Goal: Understand process/instructions: Learn how to perform a task or action

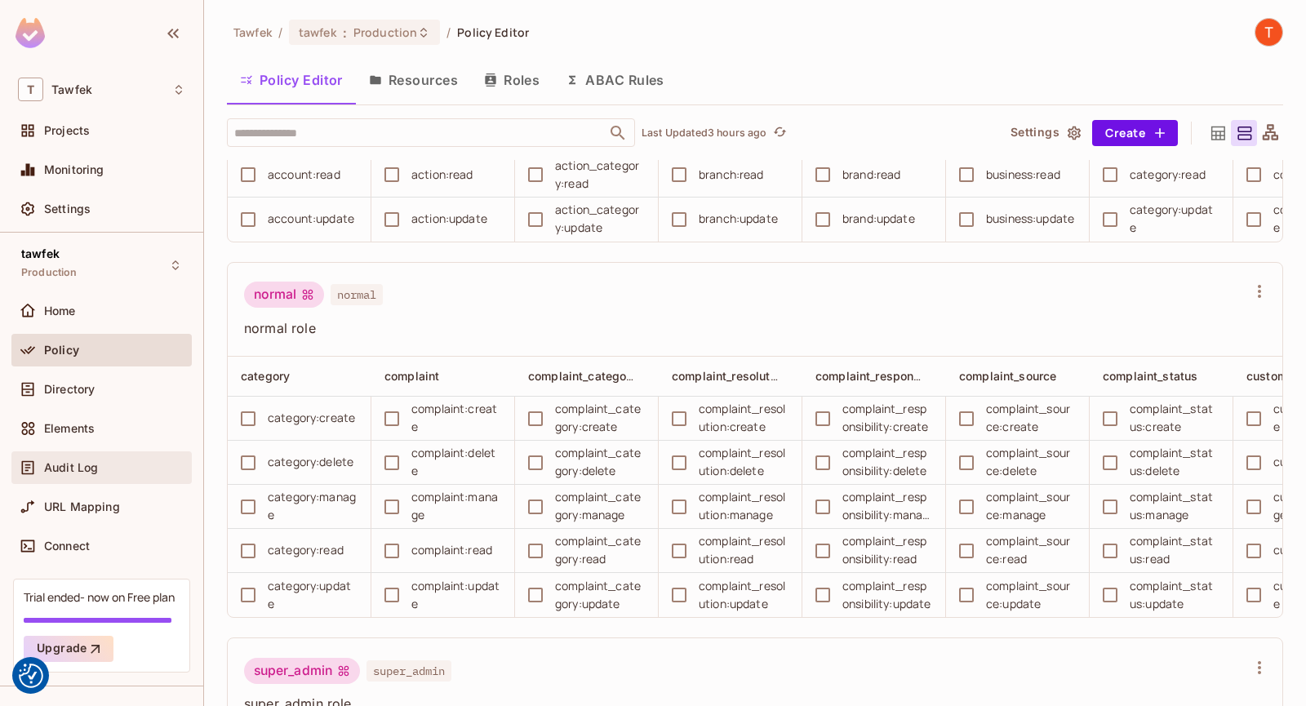
scroll to position [0, 2420]
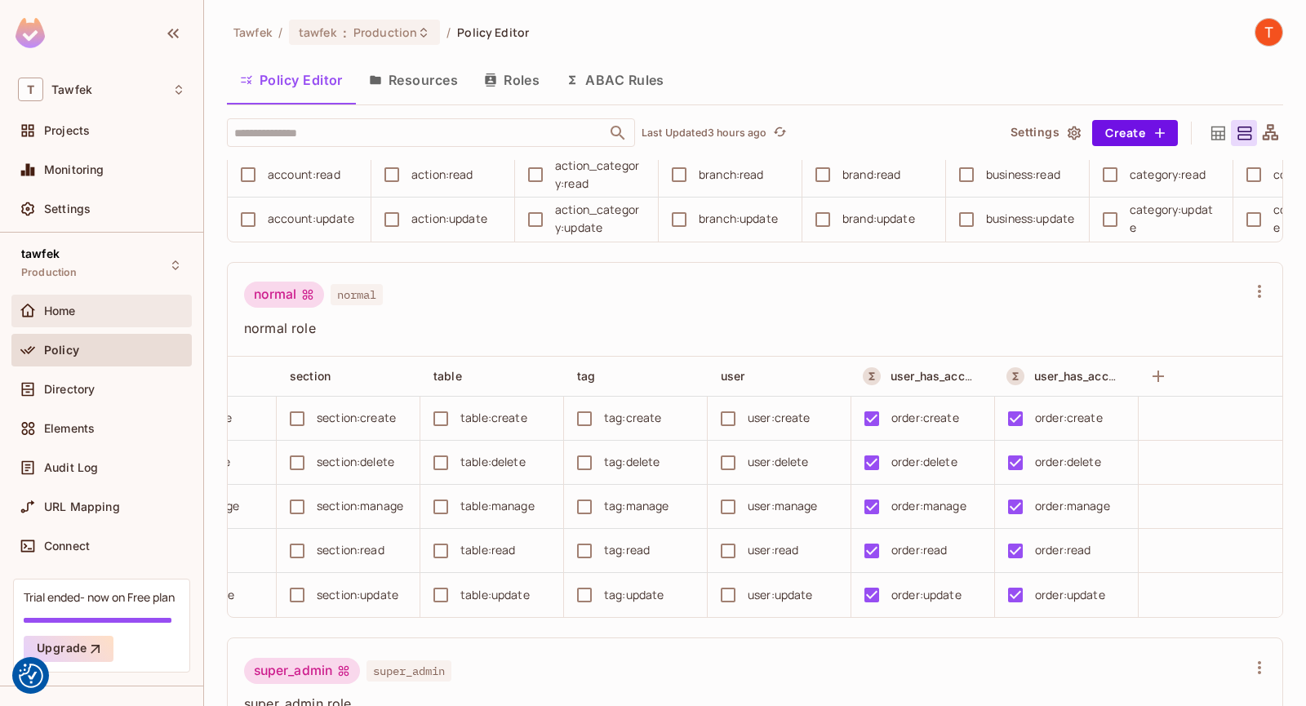
click at [80, 313] on div "Home" at bounding box center [114, 311] width 141 height 13
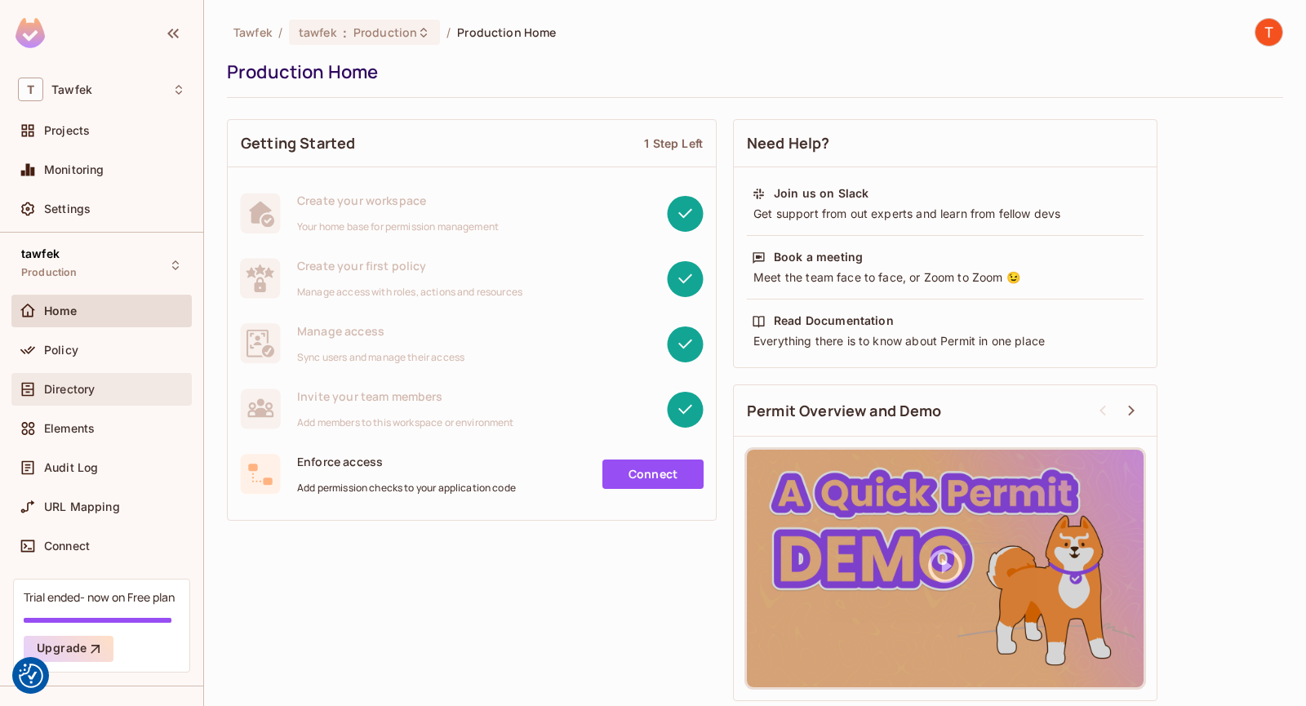
click at [84, 387] on span "Directory" at bounding box center [69, 389] width 51 height 13
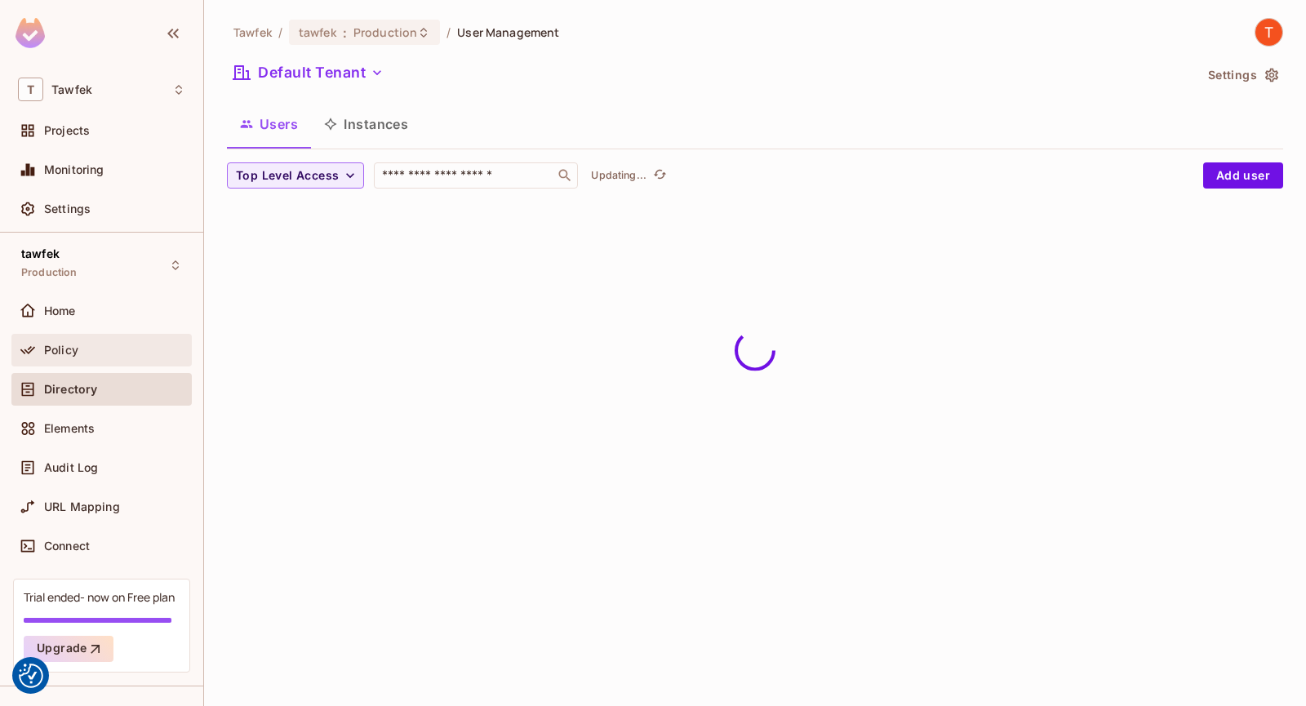
click at [93, 354] on div "Policy" at bounding box center [114, 350] width 141 height 13
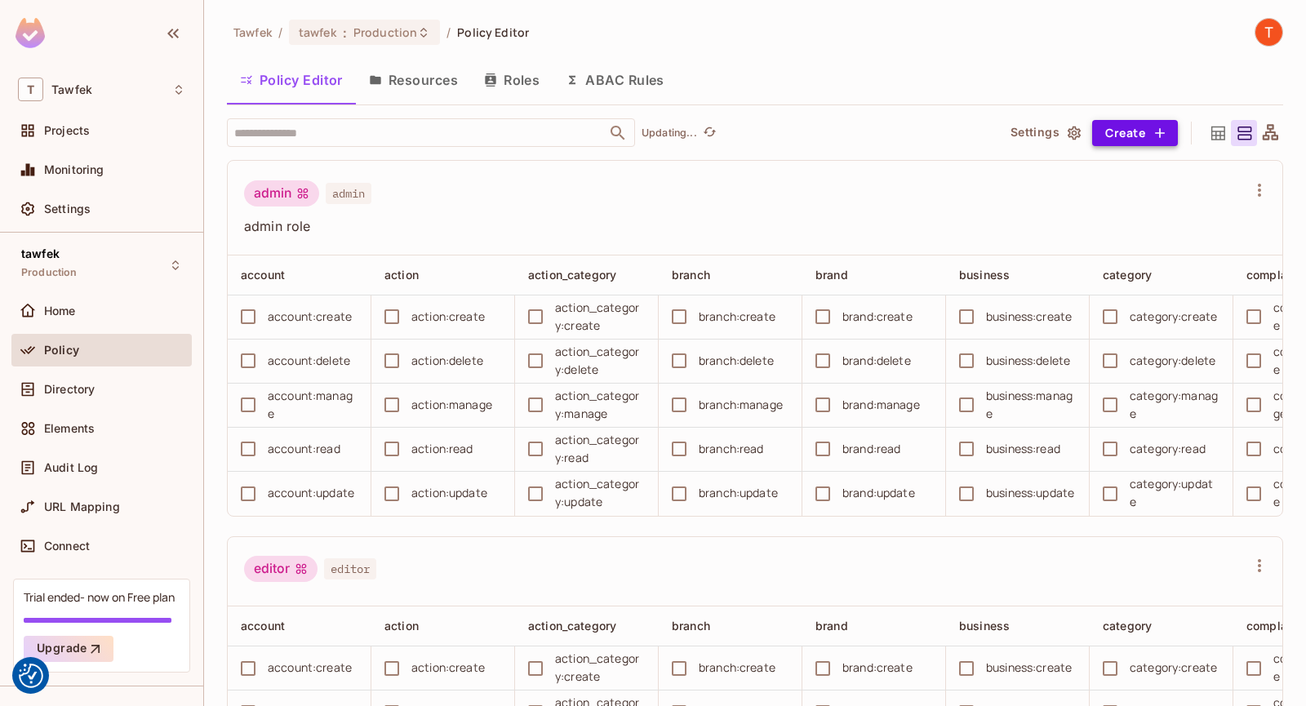
click at [1125, 127] on button "Create" at bounding box center [1135, 133] width 86 height 26
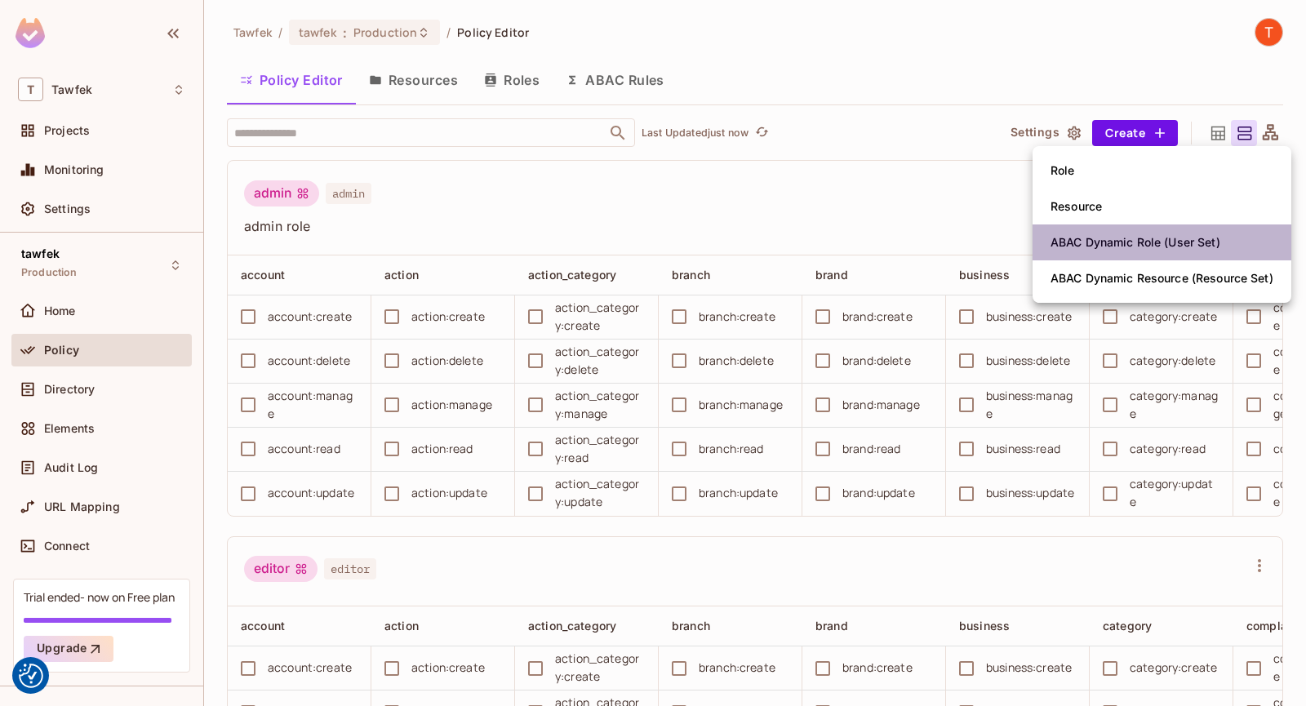
click at [1124, 251] on span "ABAC Dynamic Role (User Set)" at bounding box center [1136, 242] width 180 height 26
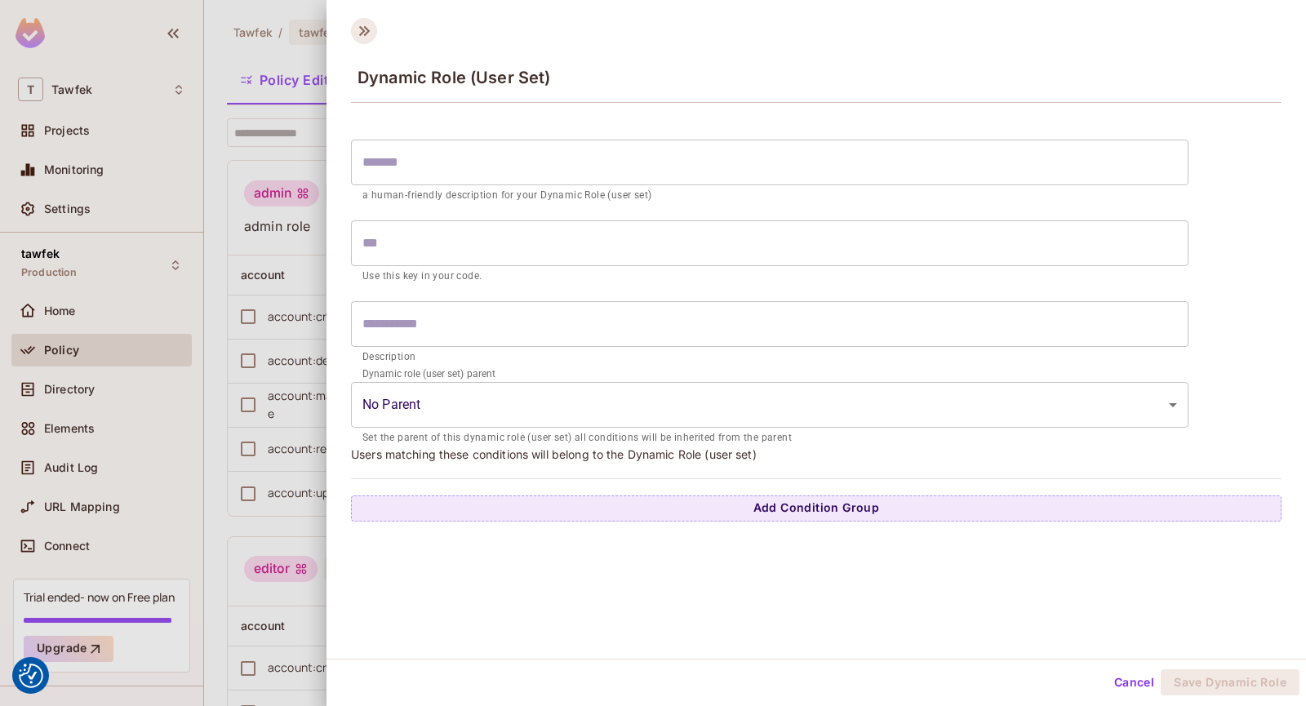
click at [369, 31] on icon at bounding box center [364, 31] width 11 height 10
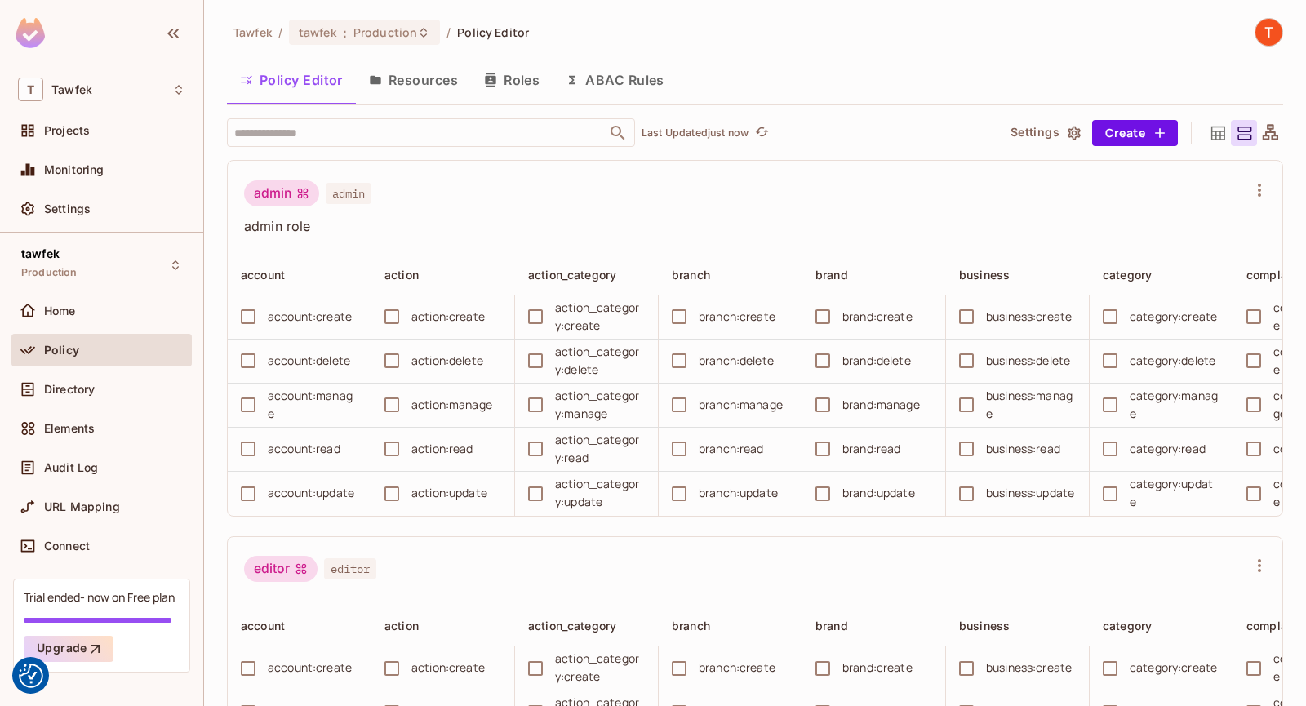
click at [594, 93] on button "ABAC Rules" at bounding box center [615, 80] width 125 height 41
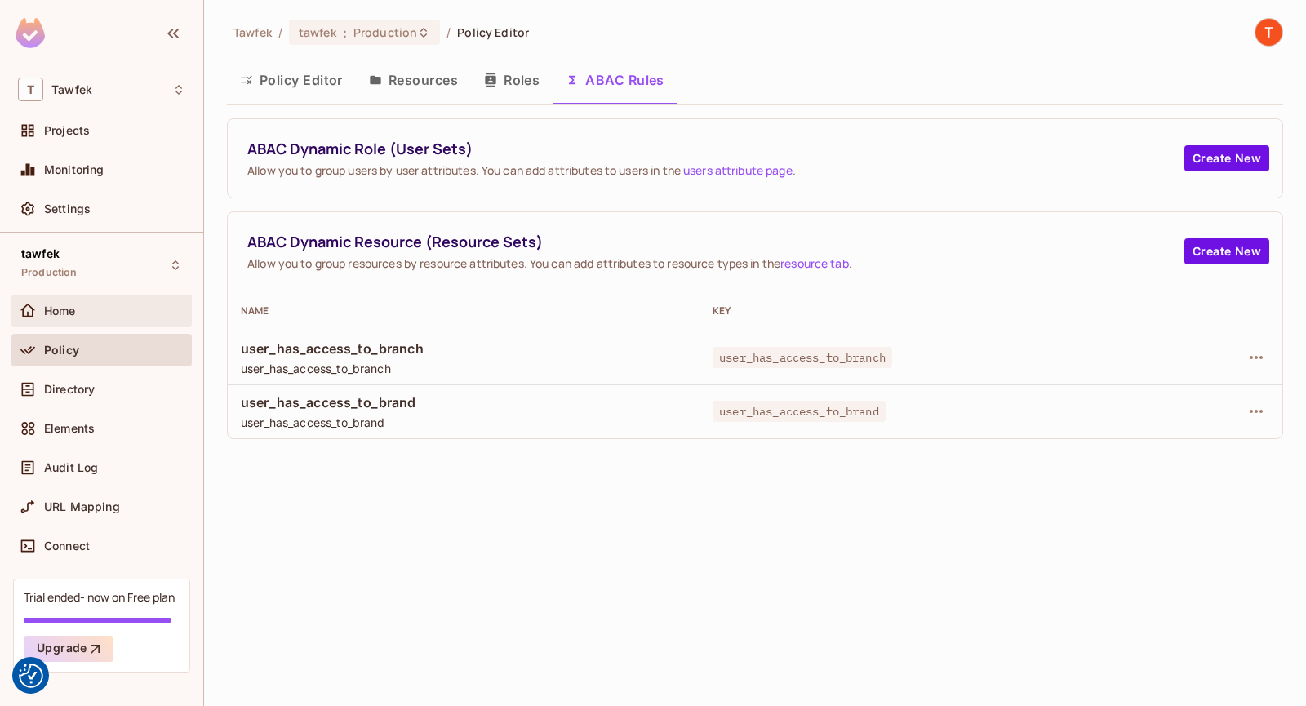
scroll to position [31, 0]
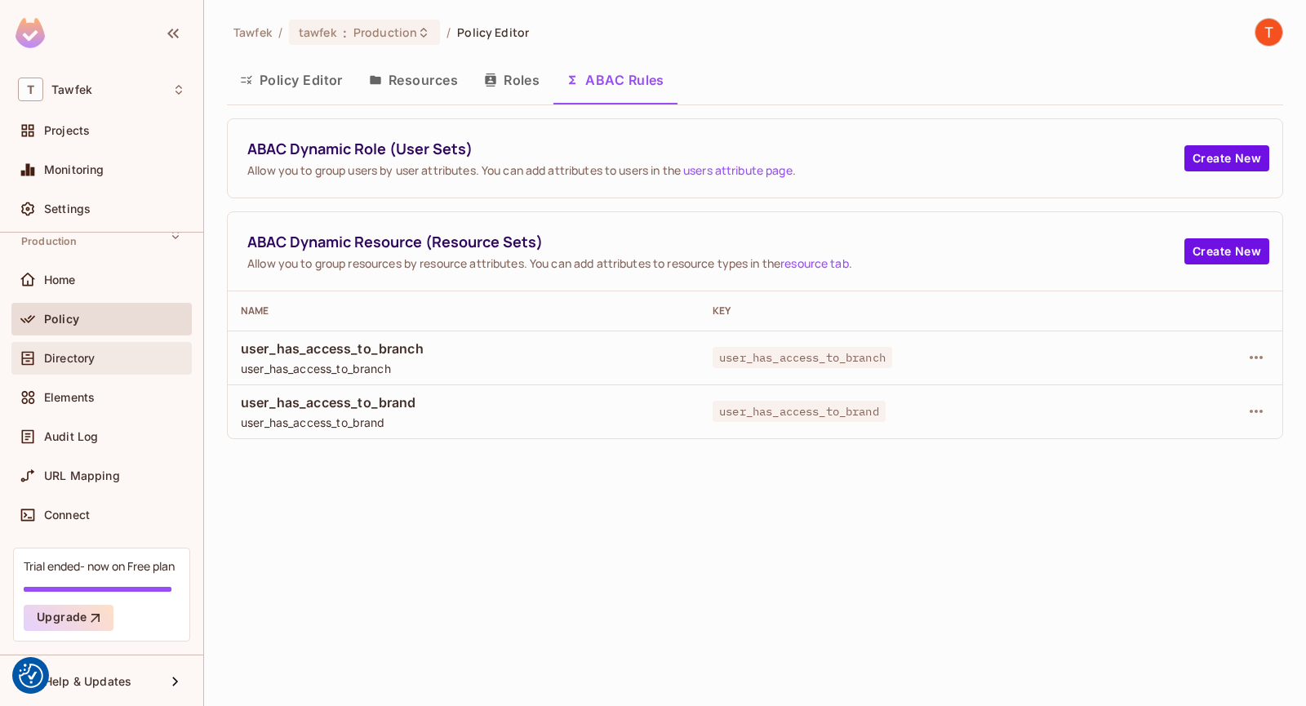
click at [64, 360] on span "Directory" at bounding box center [69, 358] width 51 height 13
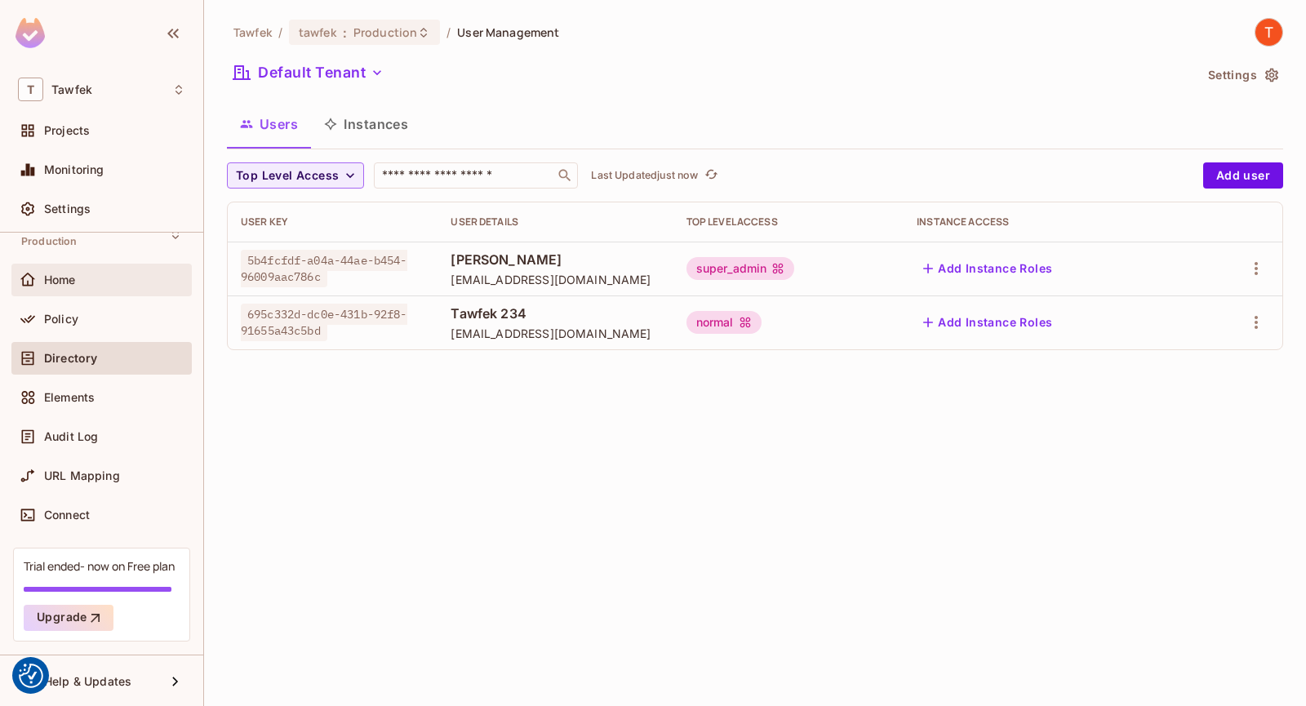
click at [73, 279] on span "Home" at bounding box center [60, 280] width 32 height 13
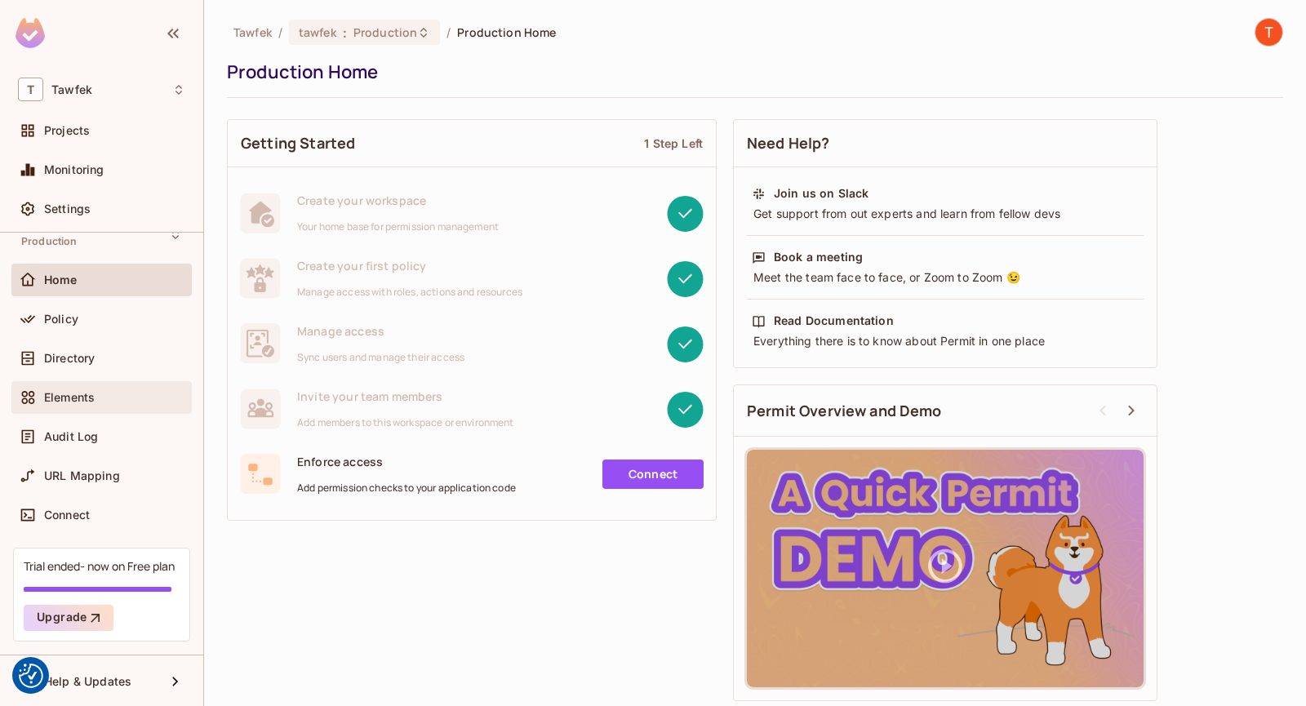
click at [65, 404] on div "Elements" at bounding box center [101, 398] width 167 height 20
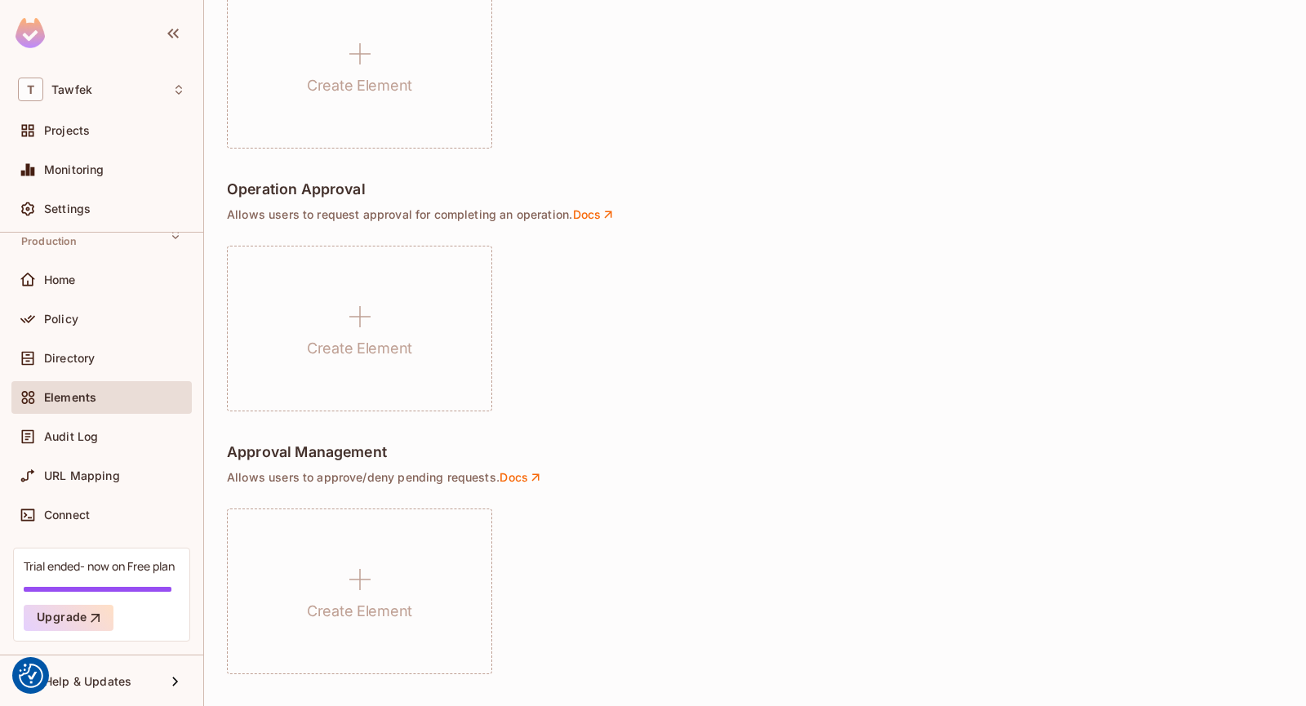
scroll to position [1112, 0]
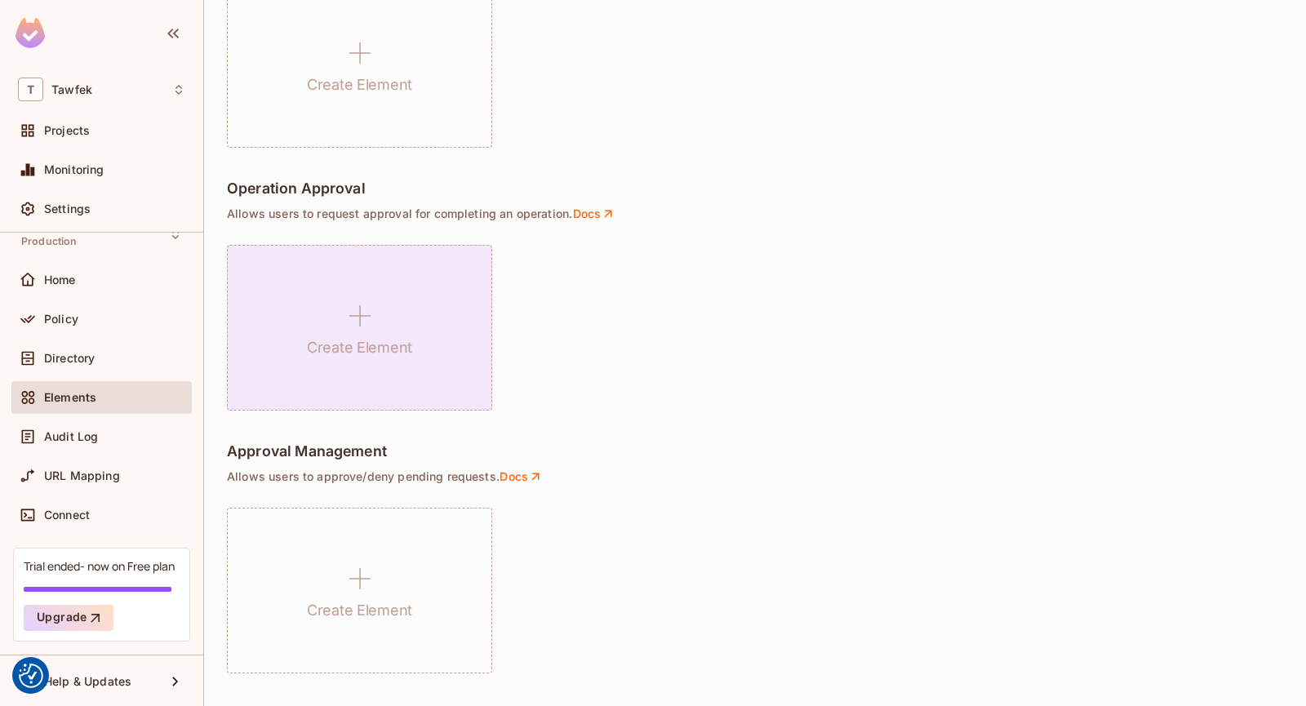
click at [368, 322] on icon at bounding box center [359, 315] width 39 height 39
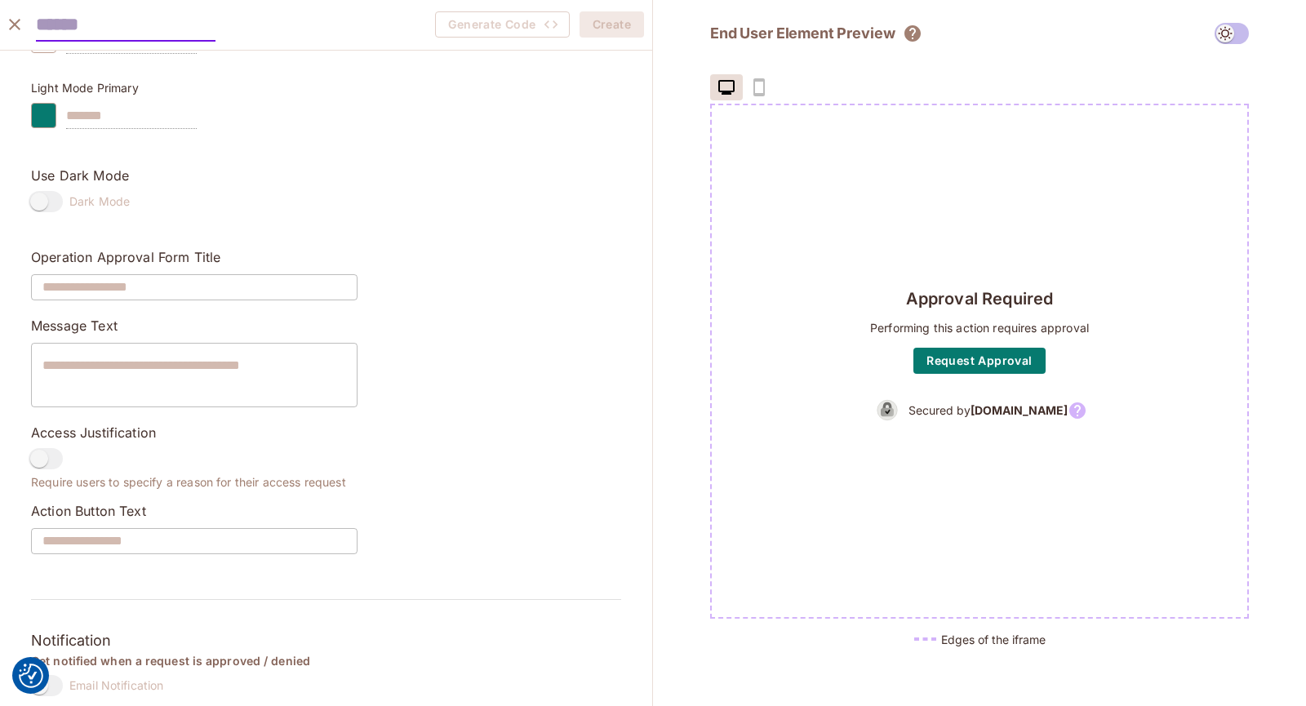
scroll to position [906, 0]
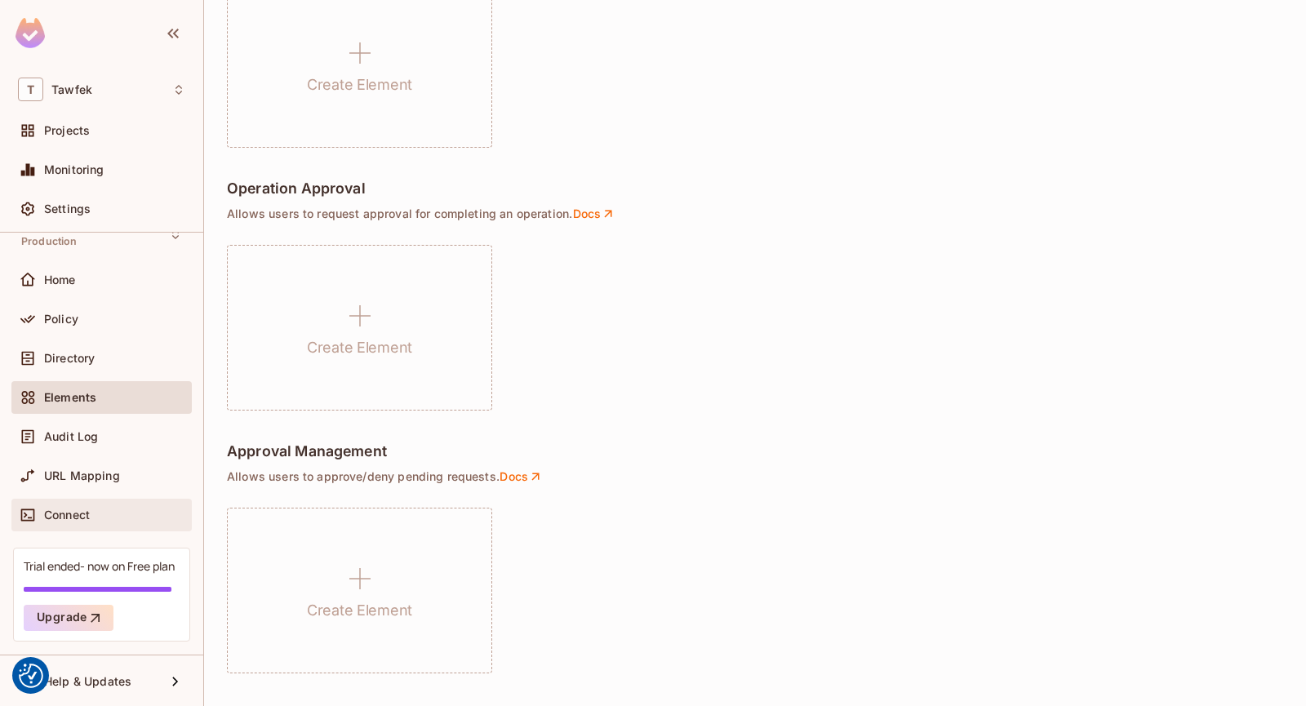
click at [78, 518] on span "Connect" at bounding box center [67, 515] width 46 height 13
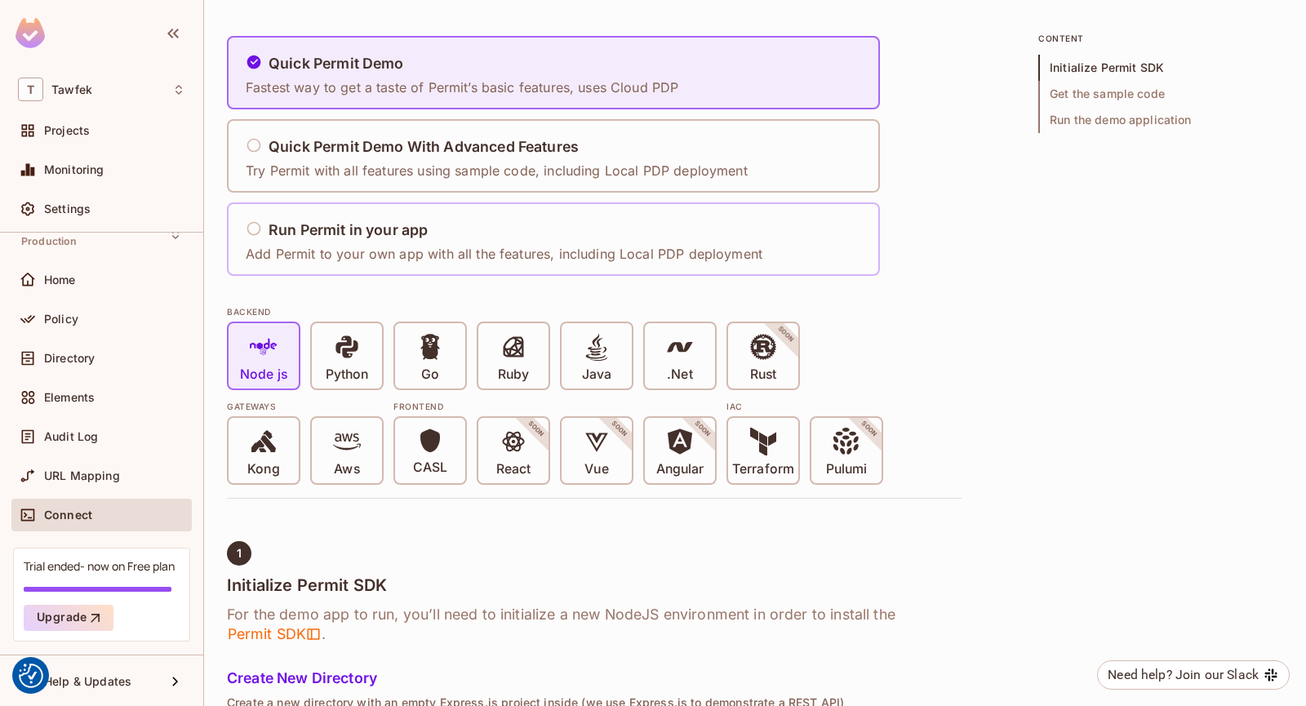
scroll to position [109, 0]
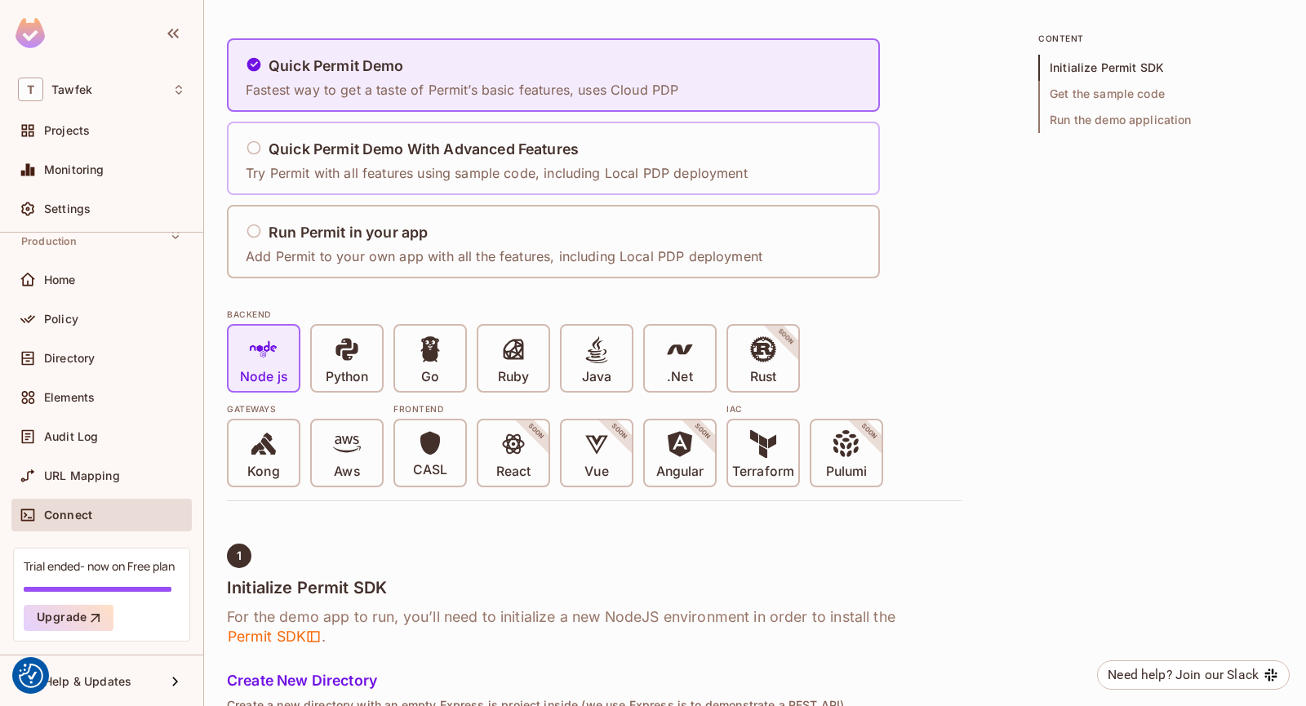
click at [467, 167] on p "Try Permit with all features using sample code, including Local PDP deployment" at bounding box center [497, 173] width 502 height 18
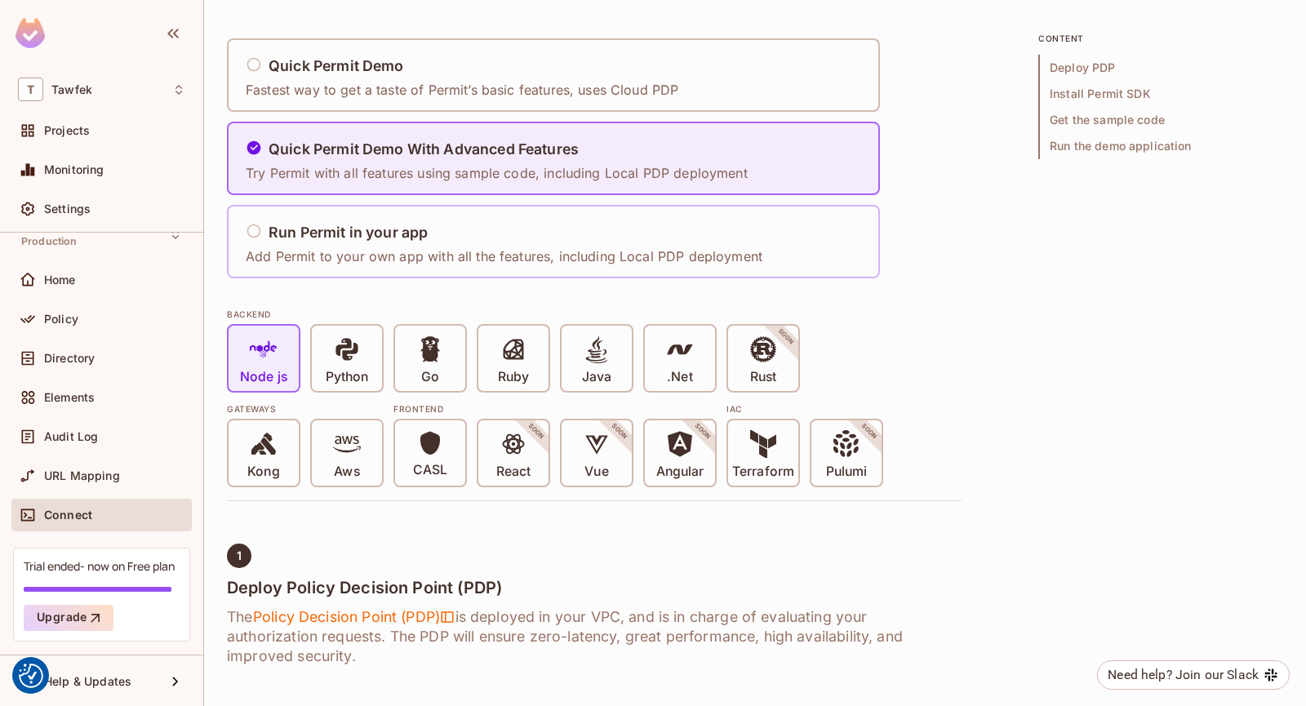
click at [446, 232] on div "Run Permit in your app" at bounding box center [504, 233] width 517 height 20
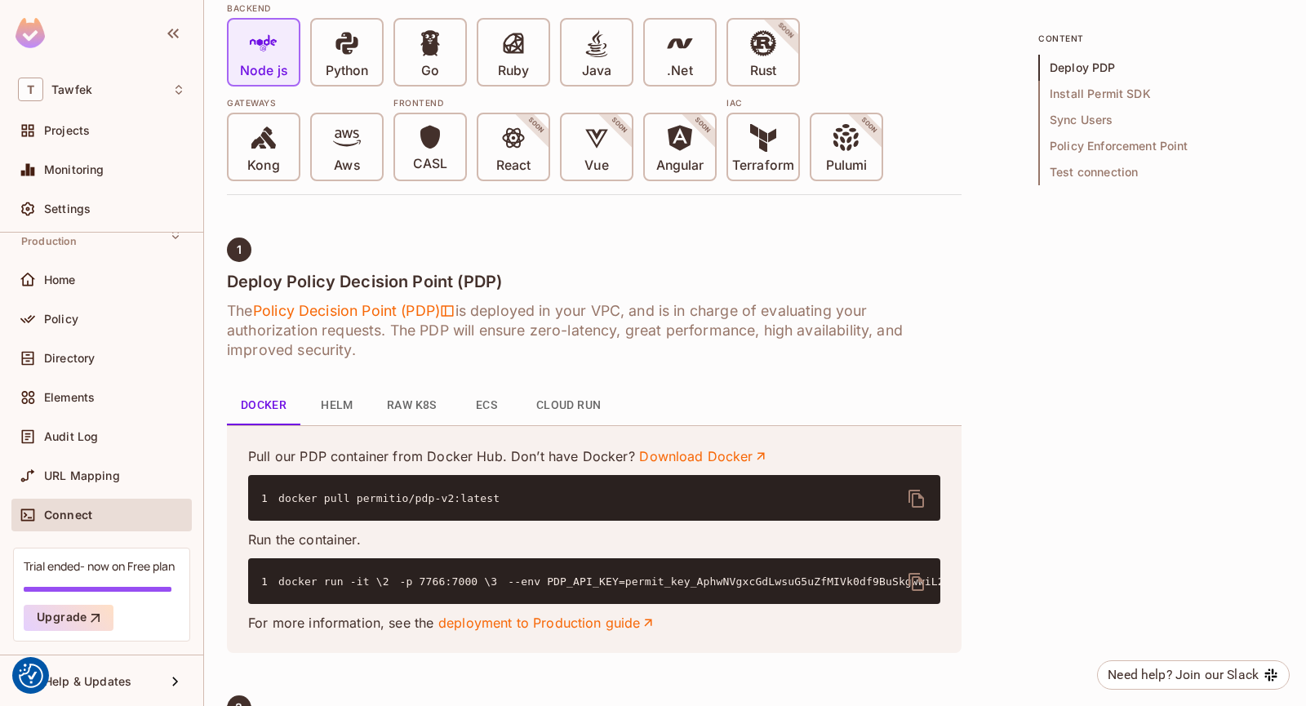
scroll to position [544, 0]
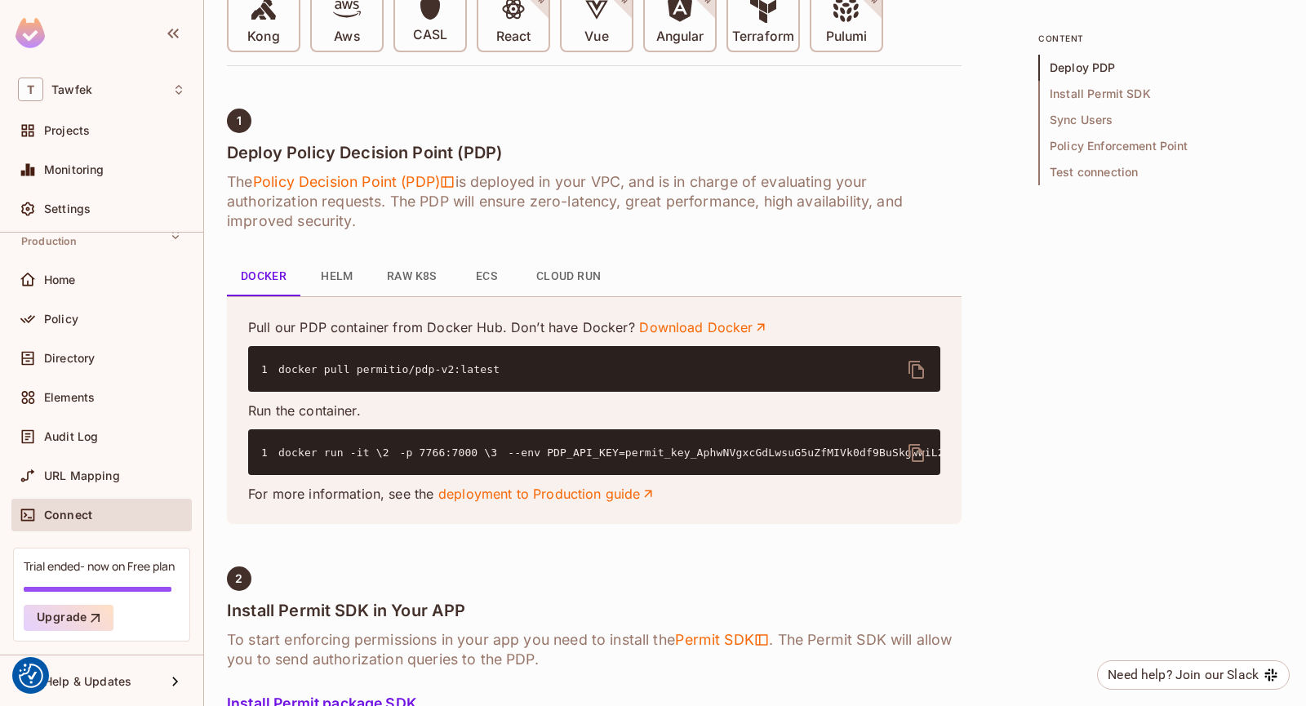
click at [483, 266] on button "ECS" at bounding box center [486, 276] width 73 height 39
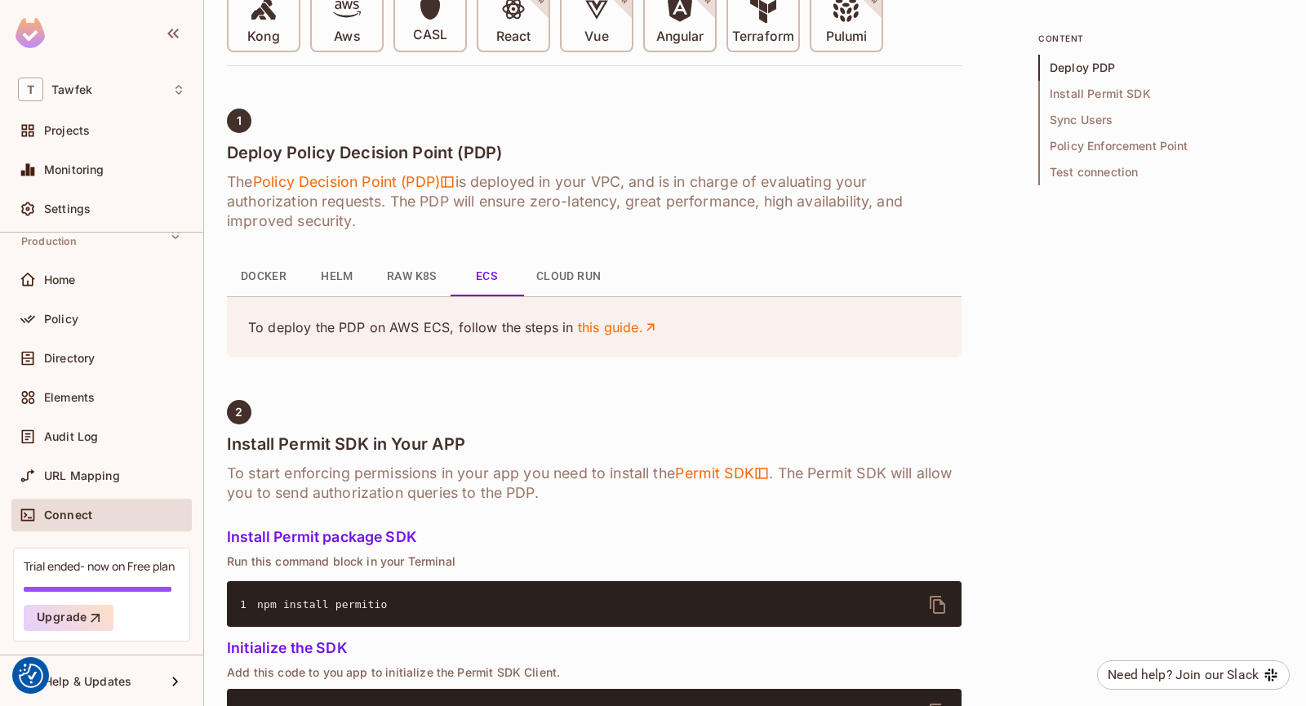
click at [590, 282] on button "Cloud Run" at bounding box center [568, 276] width 91 height 39
click at [352, 276] on button "Helm" at bounding box center [336, 276] width 73 height 39
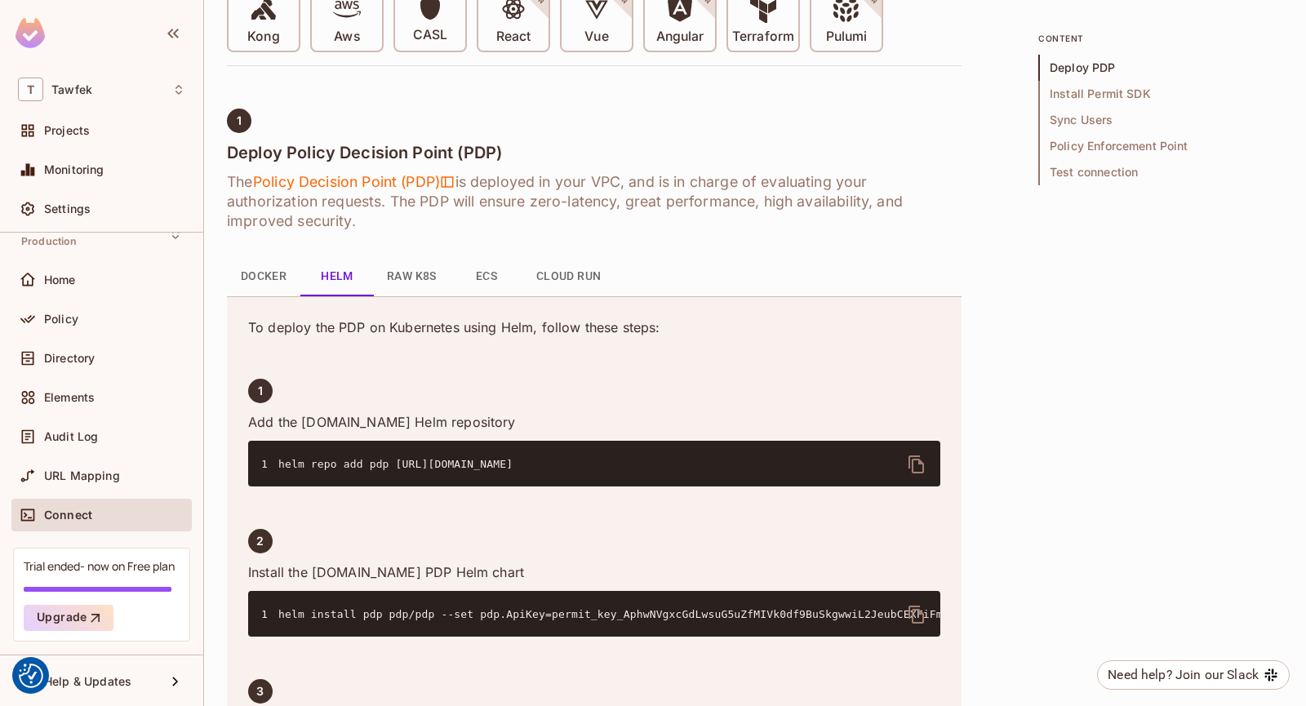
click at [237, 274] on button "Docker" at bounding box center [263, 276] width 73 height 39
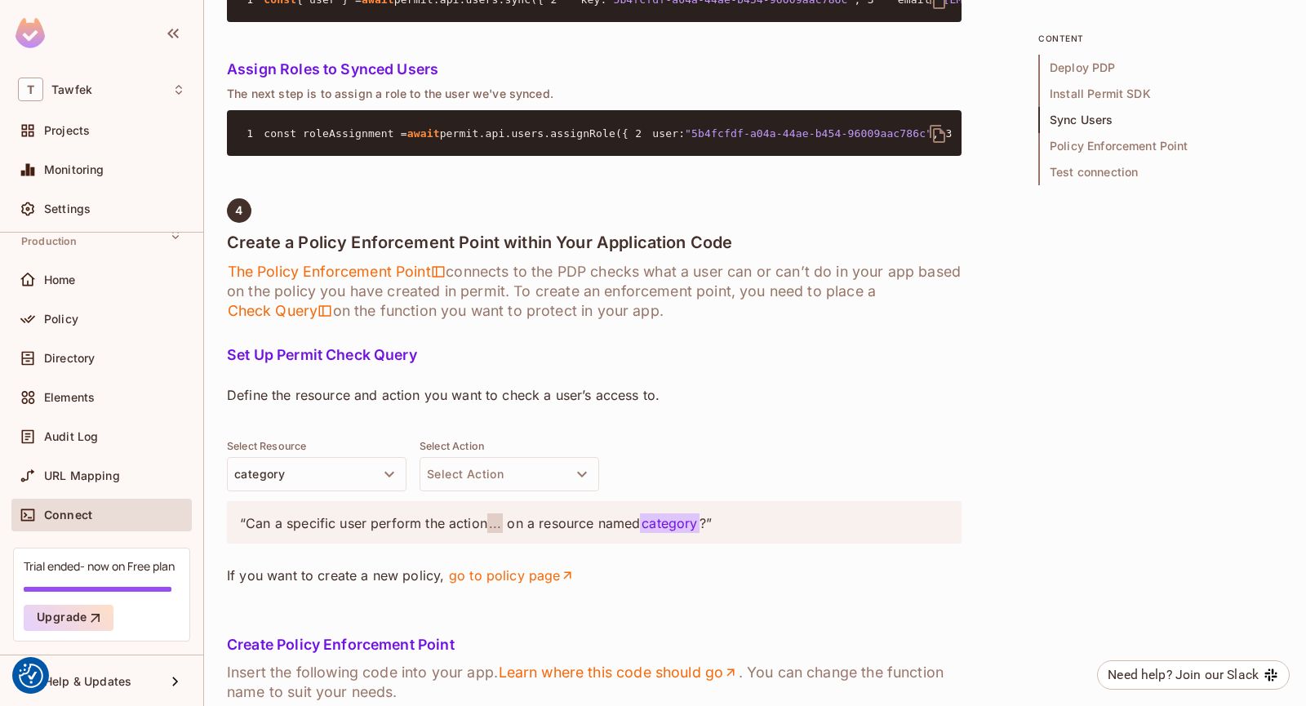
scroll to position [1959, 0]
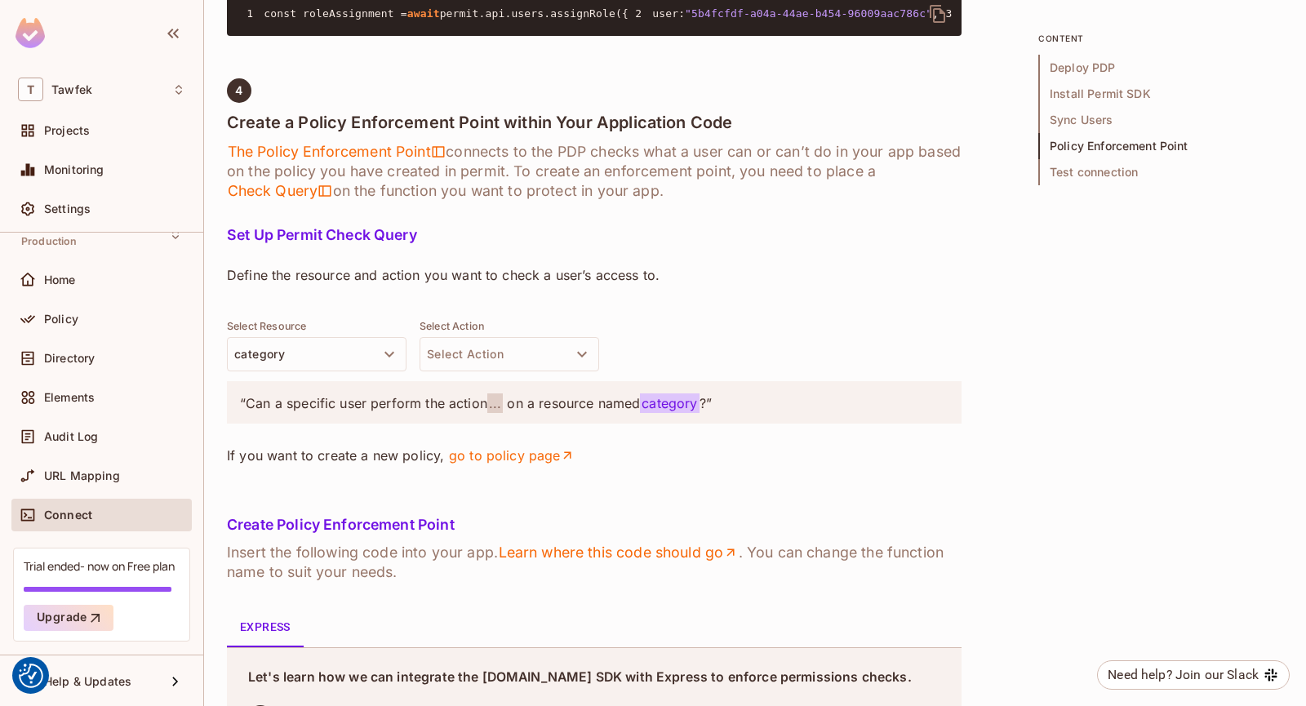
drag, startPoint x: 275, startPoint y: 219, endPoint x: 456, endPoint y: 222, distance: 180.5
click at [589, 20] on span "permit.api.users.assignRole({" at bounding box center [534, 13] width 189 height 12
drag, startPoint x: 401, startPoint y: 346, endPoint x: 363, endPoint y: 357, distance: 39.8
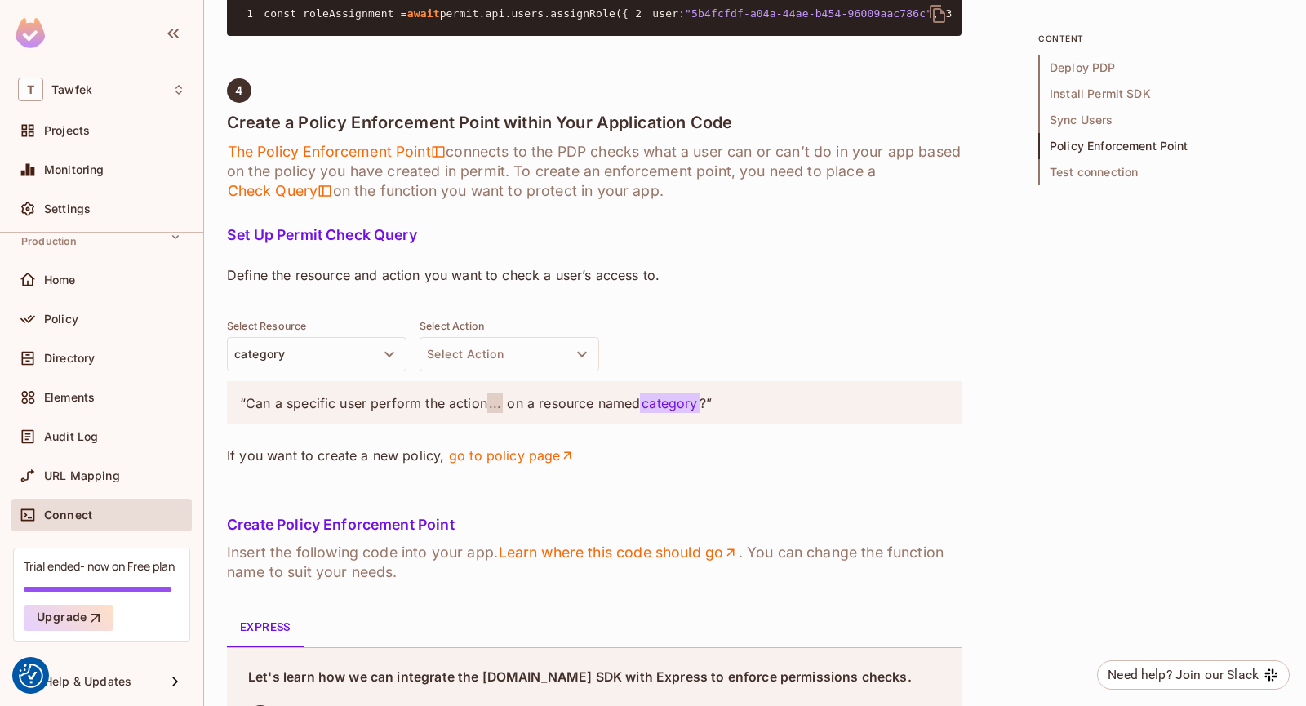
click at [401, 36] on pre "1 const roleAssignment = await permit.api.users.assignRole({ 2 user: "5b4fcfdf-…" at bounding box center [594, 13] width 735 height 46
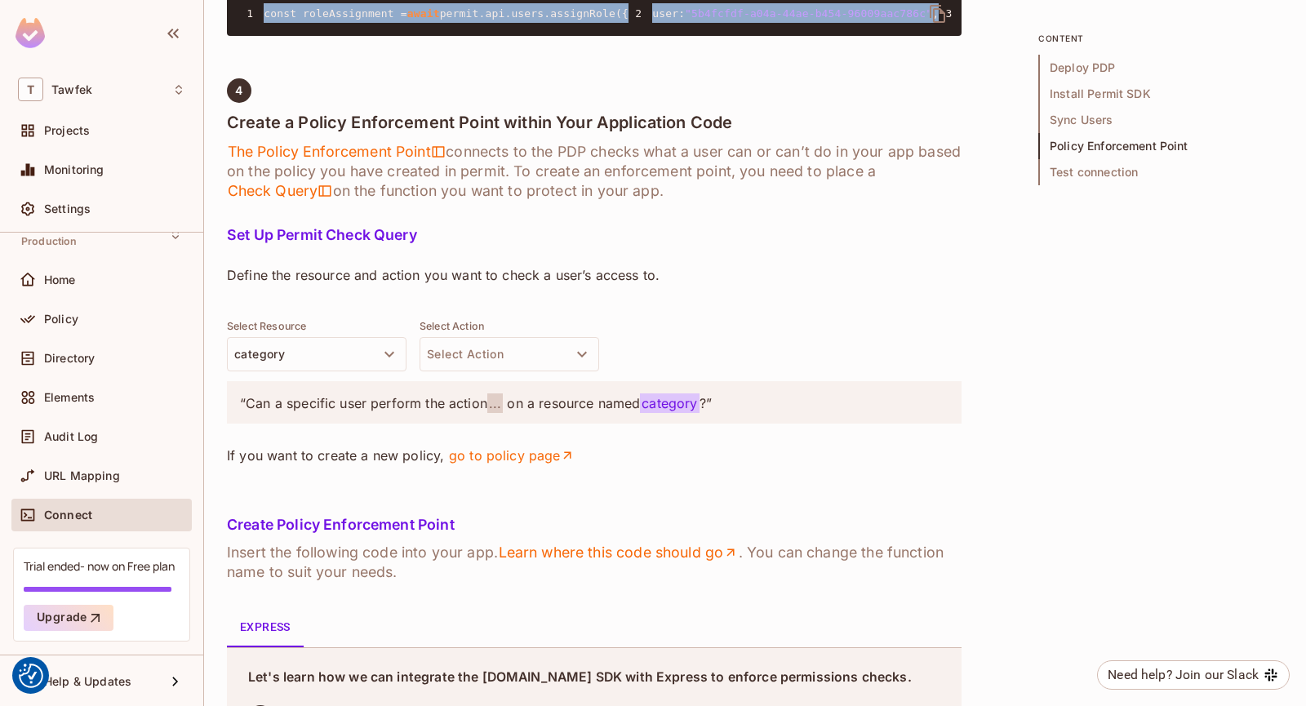
drag, startPoint x: 335, startPoint y: 363, endPoint x: 261, endPoint y: 281, distance: 109.8
click at [261, 36] on pre "1 const roleAssignment = await permit.api.users.assignRole({ 2 user: "5b4fcfdf-…" at bounding box center [594, 13] width 735 height 46
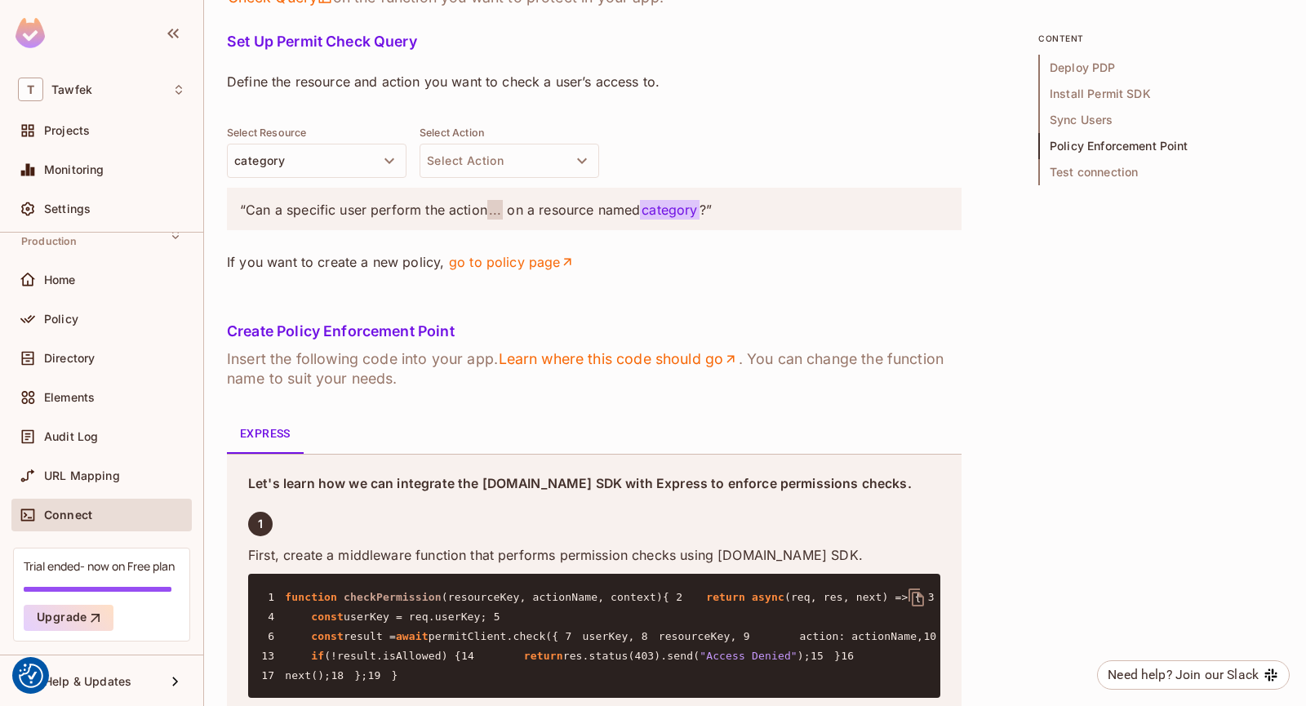
scroll to position [2286, 0]
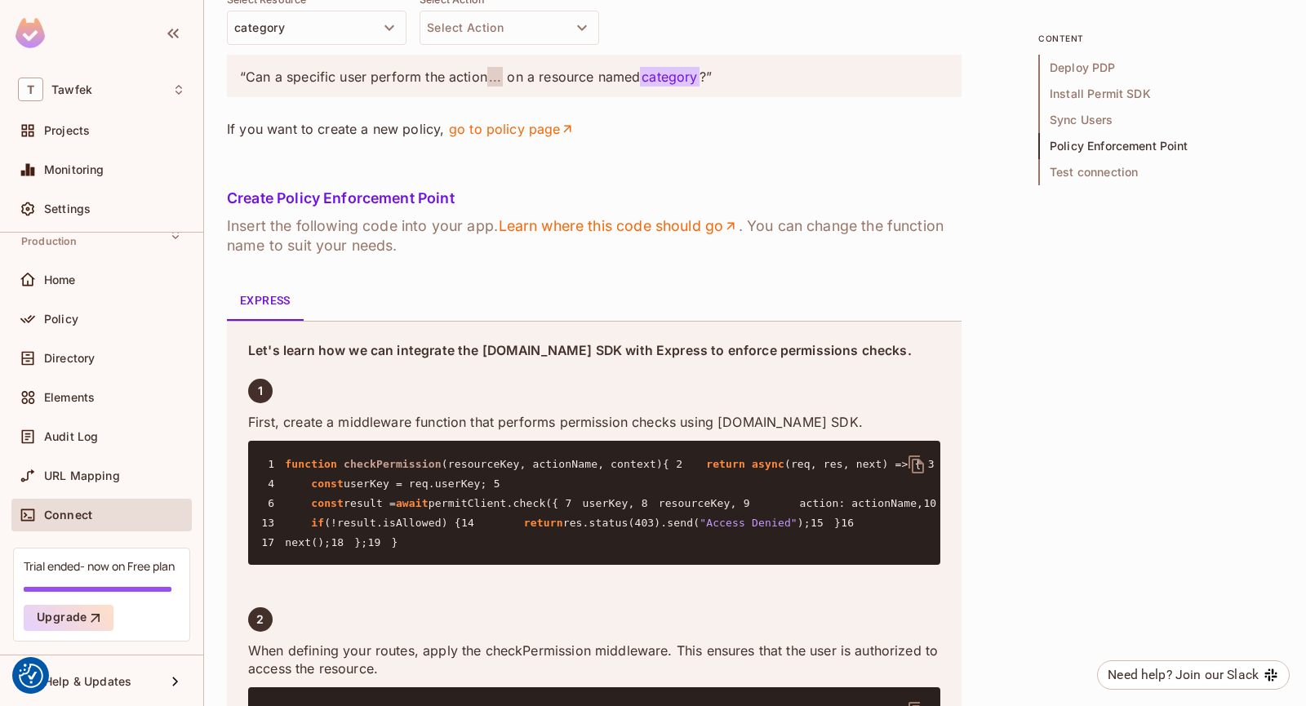
drag, startPoint x: 337, startPoint y: 253, endPoint x: 467, endPoint y: 265, distance: 130.3
click at [467, 164] on div "Set Up Permit Check Query Define the resource and action you want to check a us…" at bounding box center [594, 32] width 735 height 264
click at [325, 45] on button "category" at bounding box center [317, 28] width 180 height 34
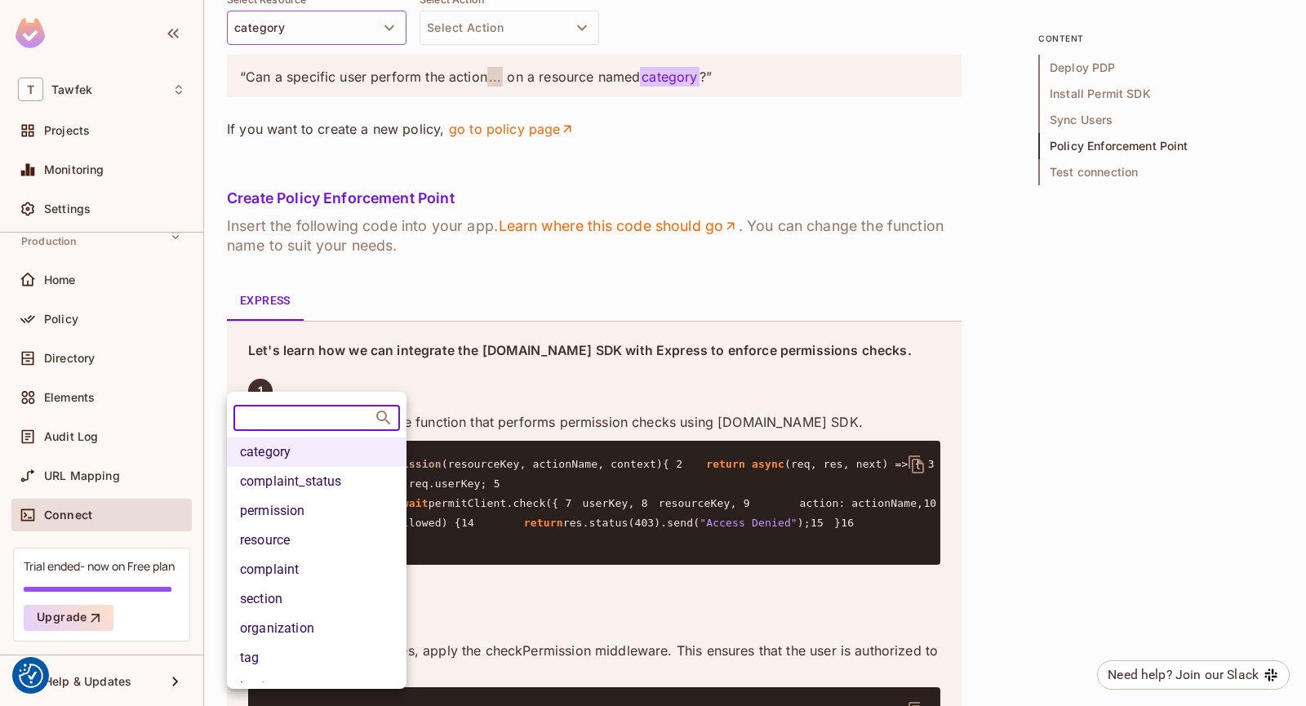
click at [324, 379] on div at bounding box center [653, 353] width 1306 height 706
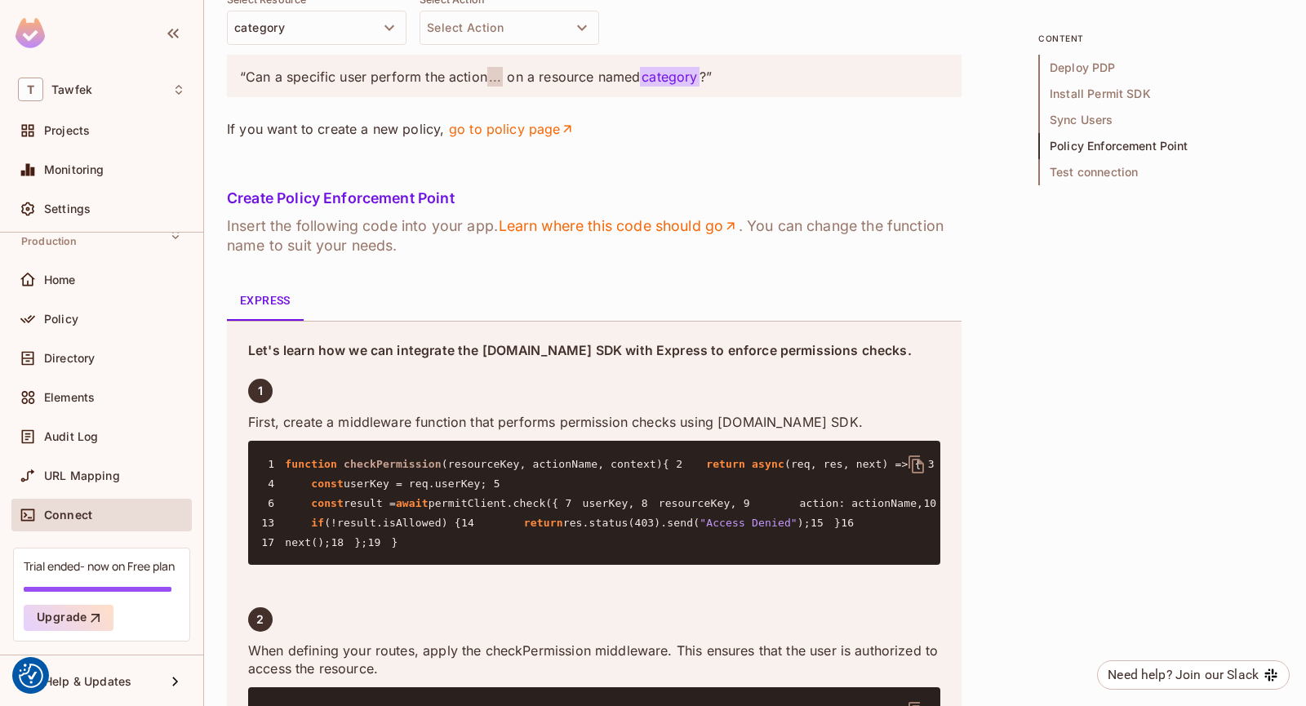
click at [496, 379] on body "We use cookies to enhance your browsing experience, serve personalized ads or c…" at bounding box center [653, 353] width 1306 height 706
click at [498, 45] on button "Select Action" at bounding box center [510, 28] width 180 height 34
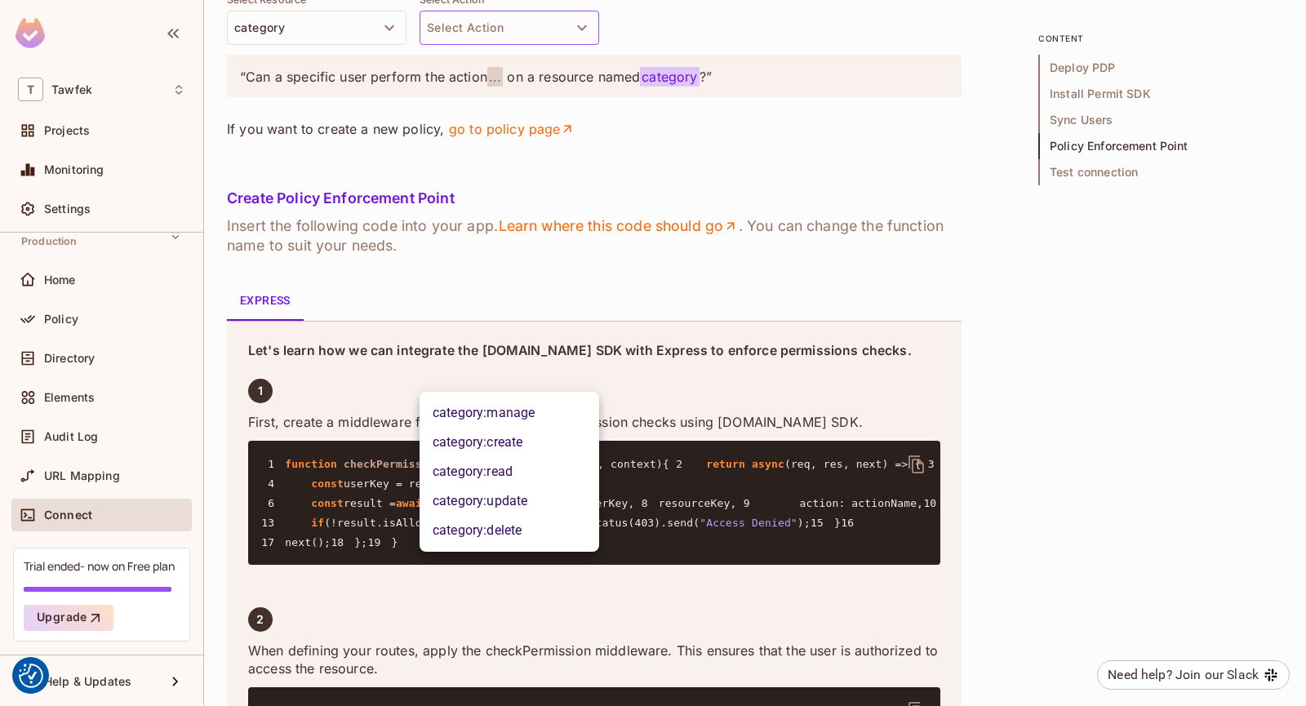
click at [486, 413] on li "category:manage" at bounding box center [510, 412] width 180 height 29
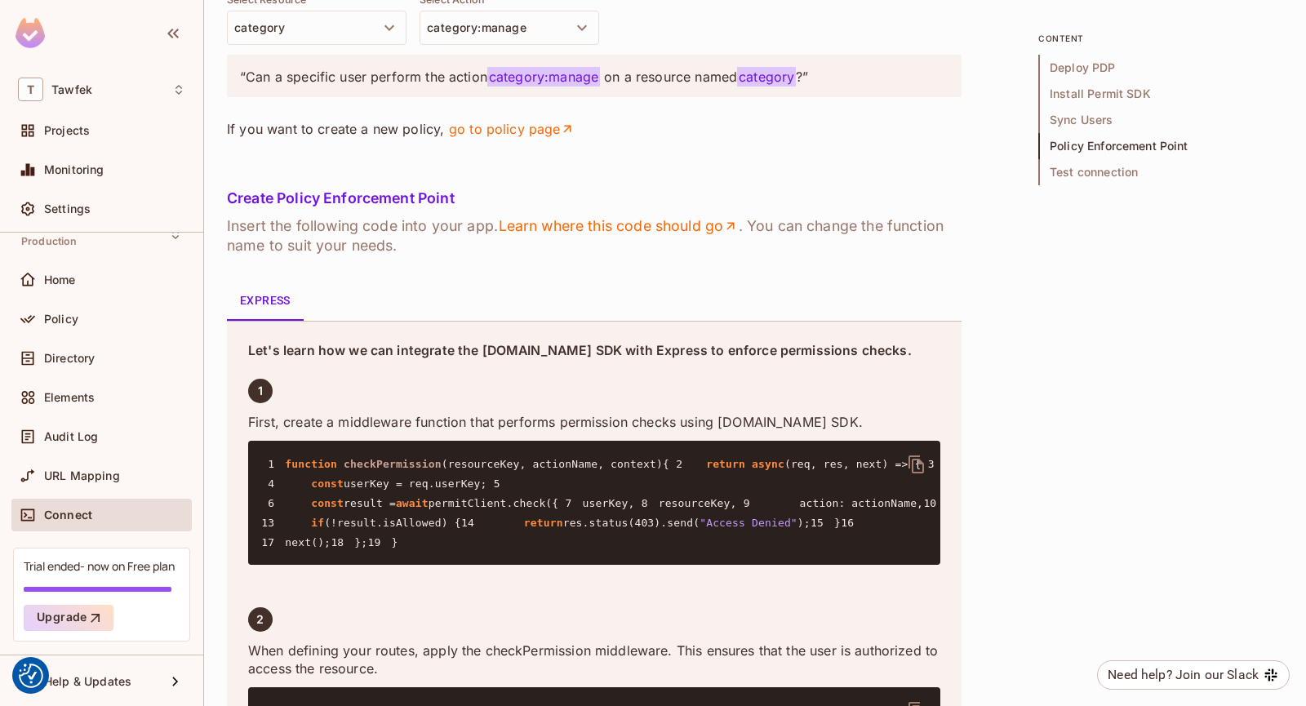
click at [689, 45] on div "Select Resource category Select Action category:manage" at bounding box center [594, 18] width 735 height 51
click at [500, 138] on link "go to policy page" at bounding box center [511, 129] width 127 height 18
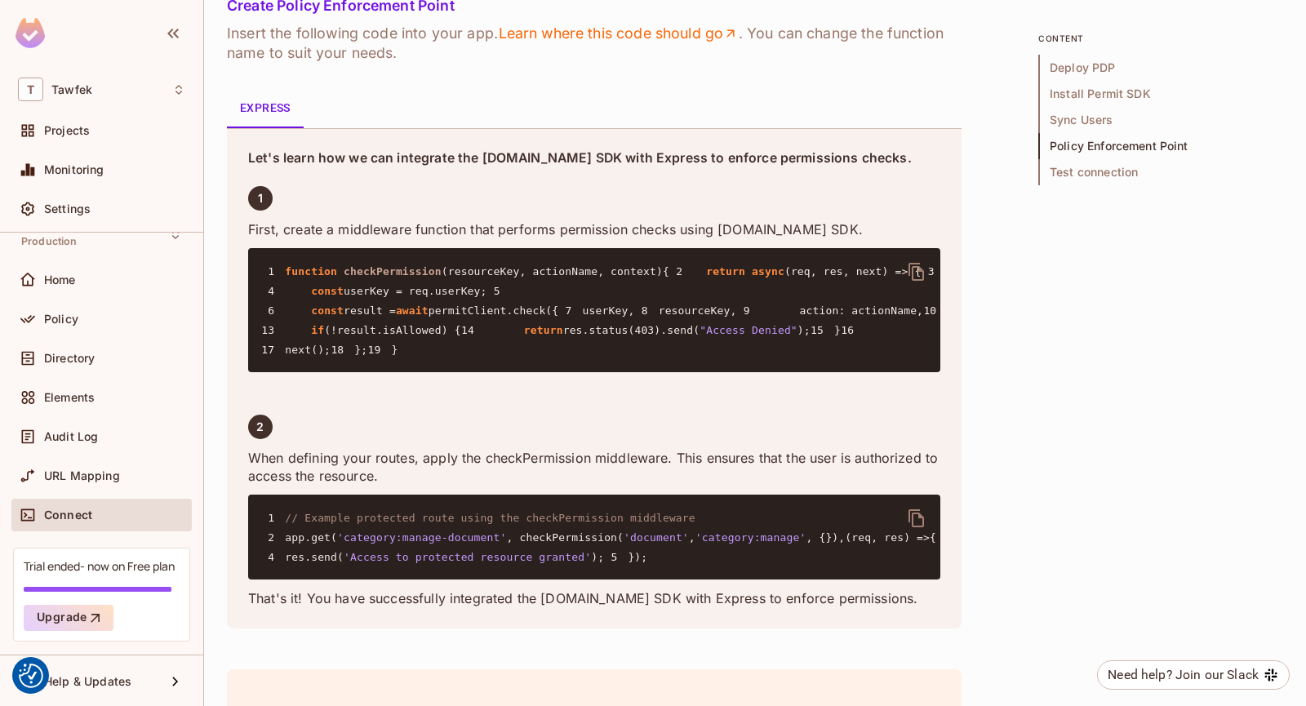
scroll to position [2613, 0]
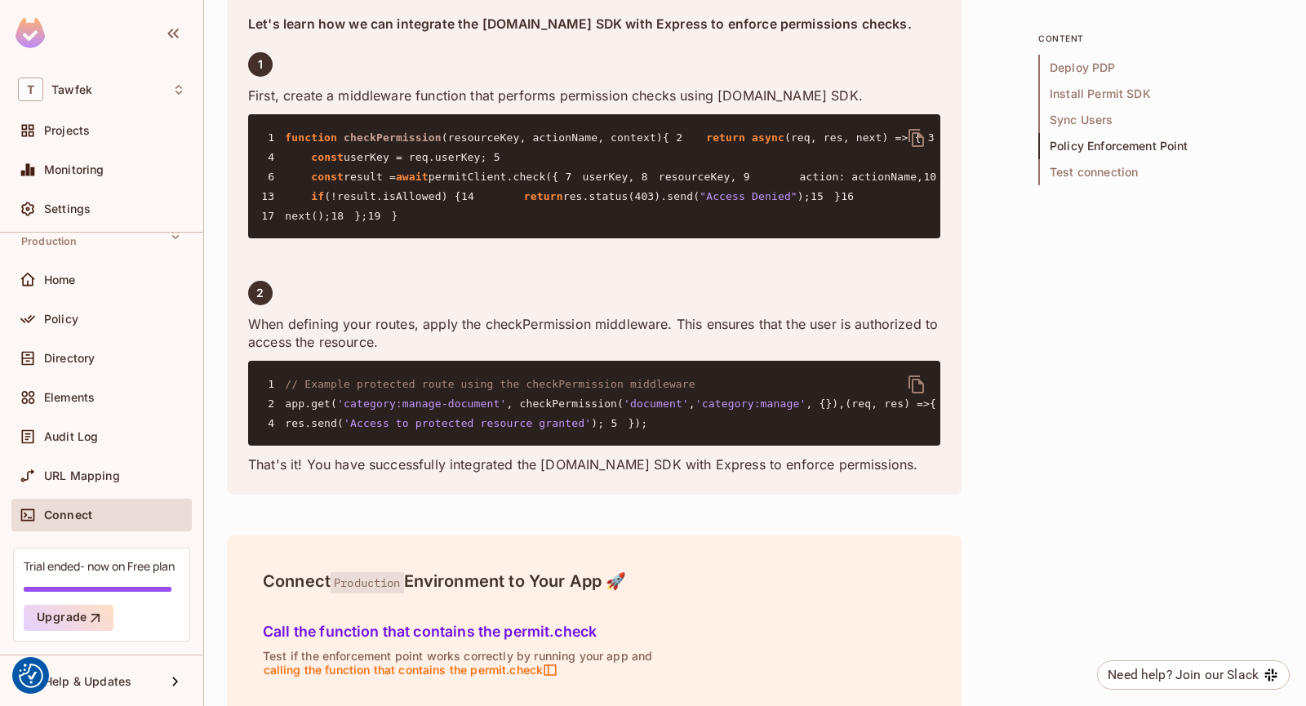
drag, startPoint x: 316, startPoint y: 212, endPoint x: 434, endPoint y: 214, distance: 117.6
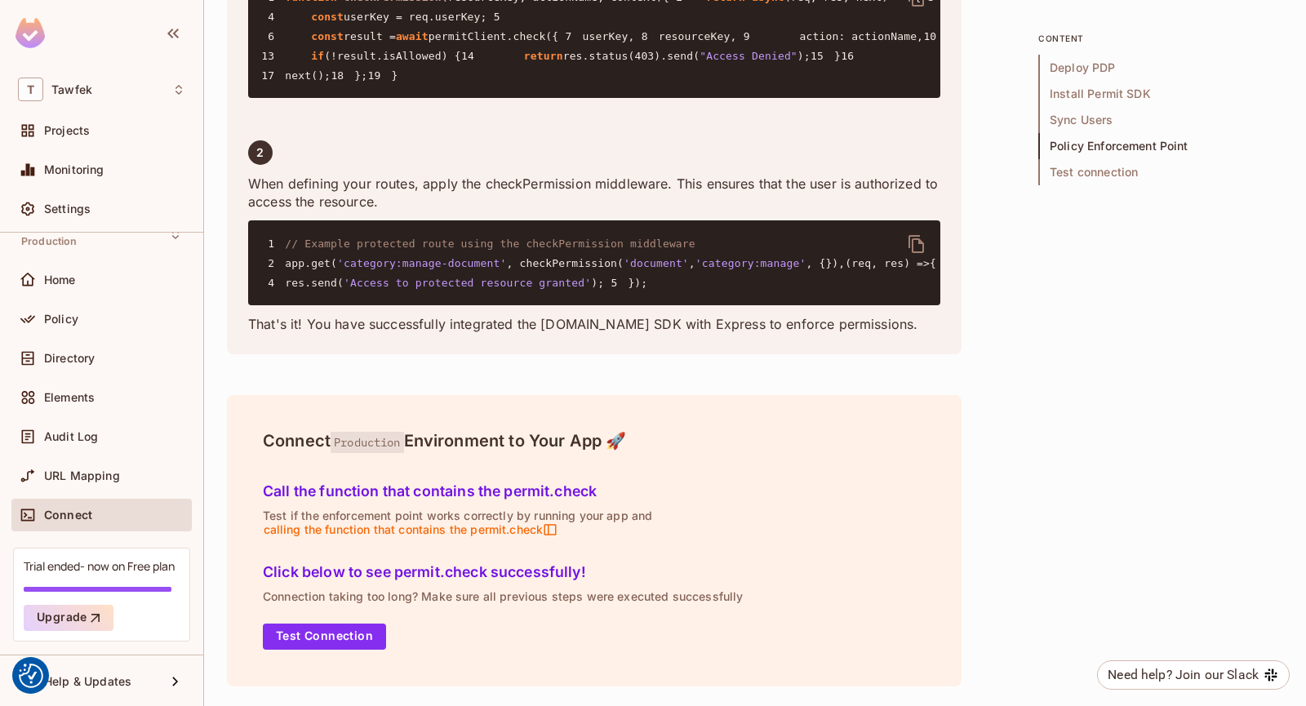
scroll to position [2830, 0]
click at [466, 42] on span "permitClient.check({" at bounding box center [494, 36] width 131 height 12
drag, startPoint x: 321, startPoint y: 378, endPoint x: 438, endPoint y: 450, distance: 137.8
click at [438, 98] on pre "1 function checkPermission ( resourceKey, actionName, context ) { 2 return asyn…" at bounding box center [594, 36] width 692 height 124
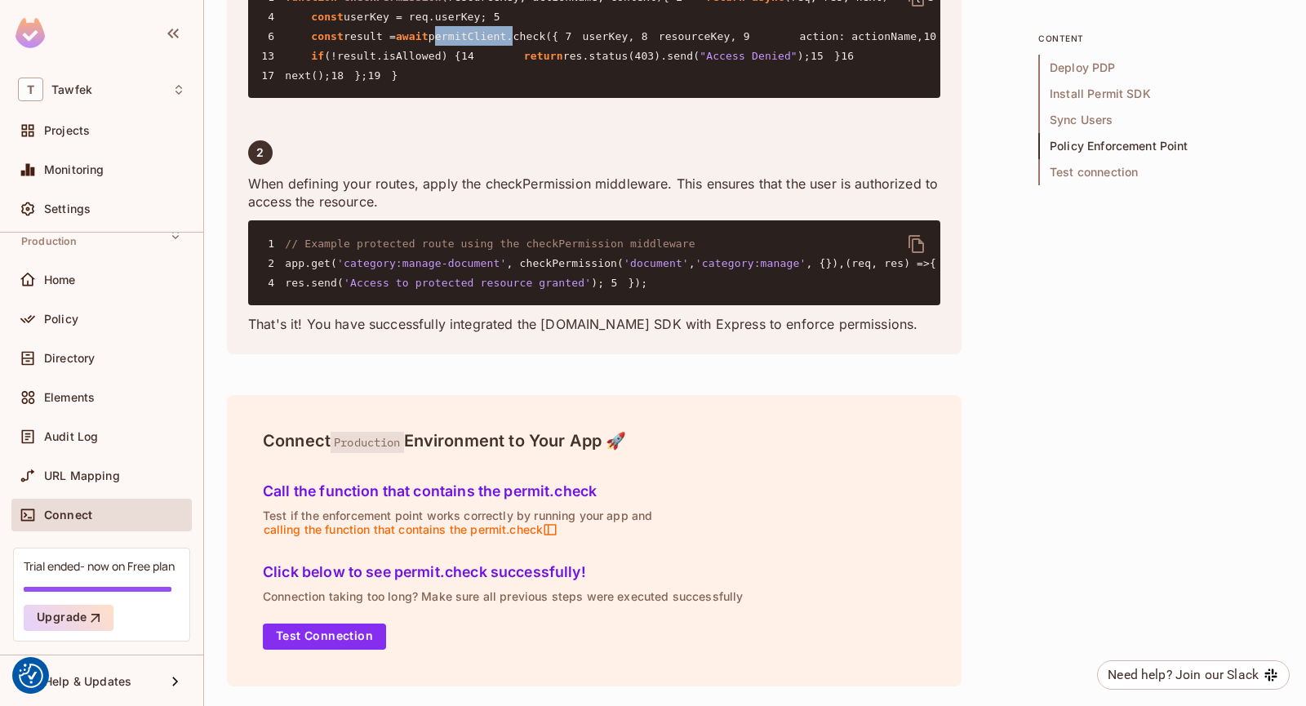
scroll to position [3414, 0]
click at [312, 633] on button "Test Connection" at bounding box center [324, 637] width 123 height 26
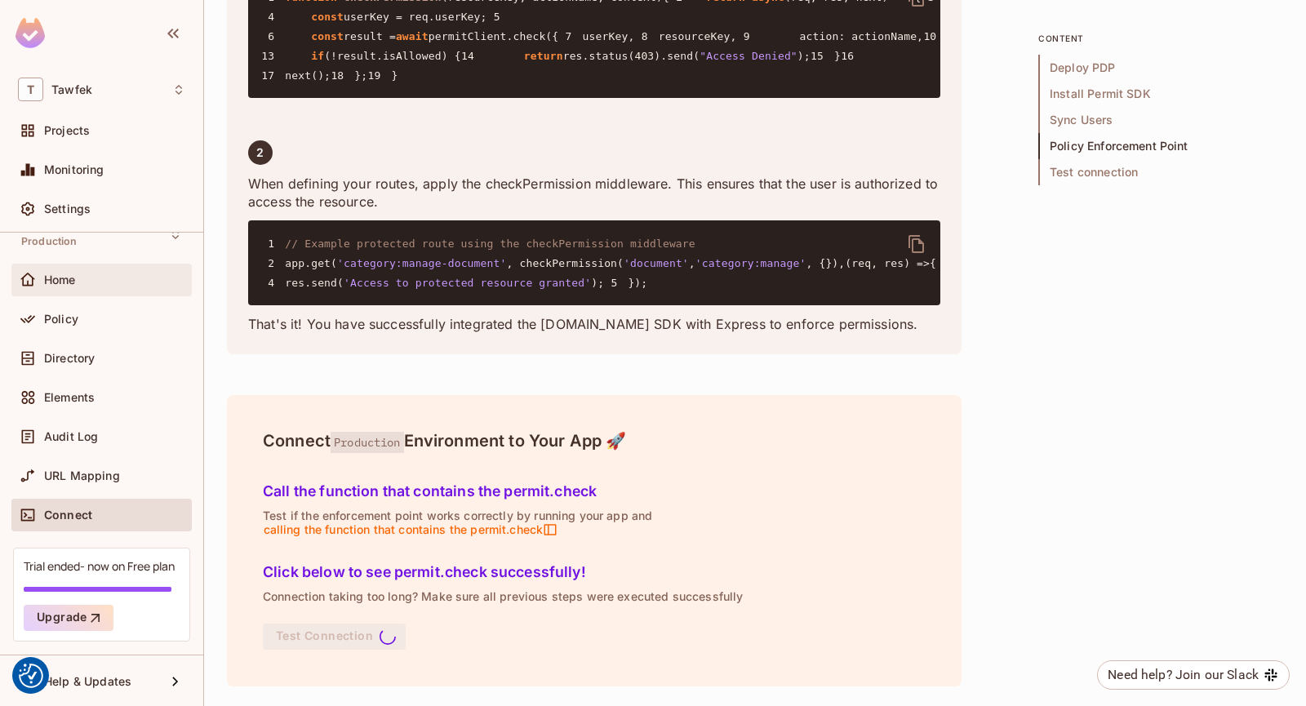
click at [87, 271] on div "Home" at bounding box center [101, 280] width 167 height 20
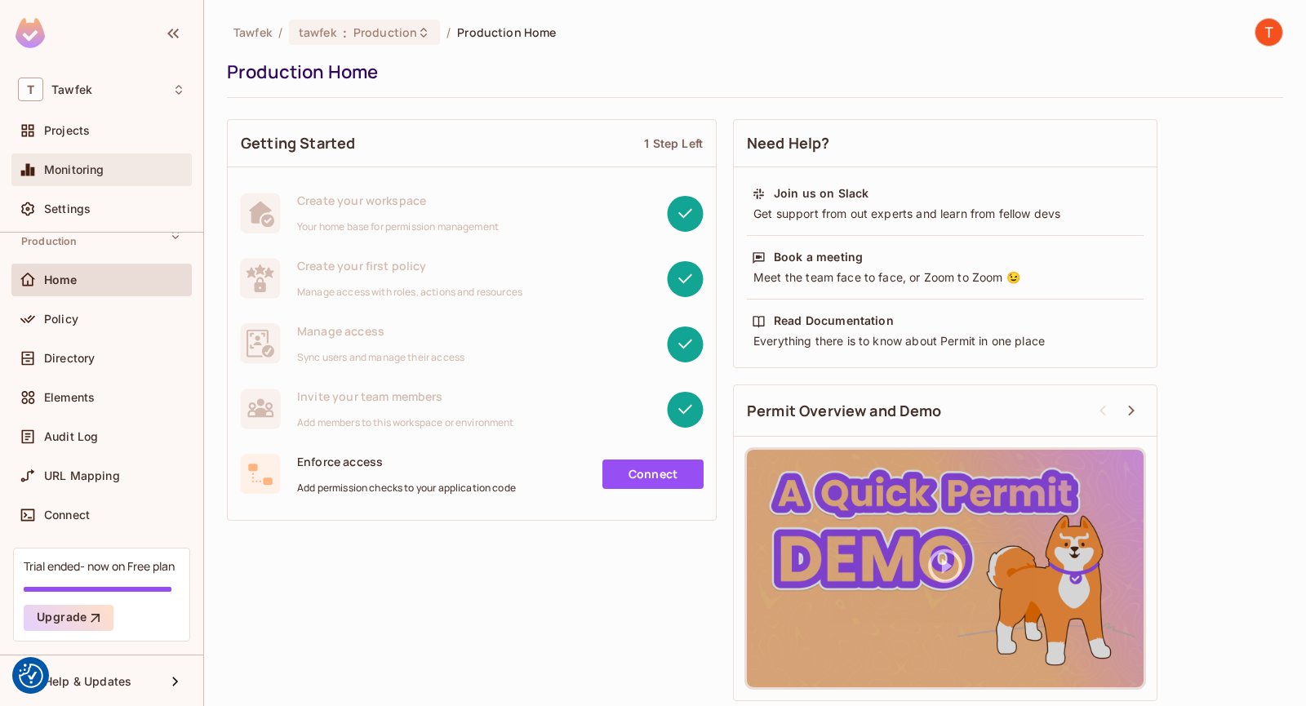
click at [108, 163] on div "Monitoring" at bounding box center [114, 169] width 141 height 13
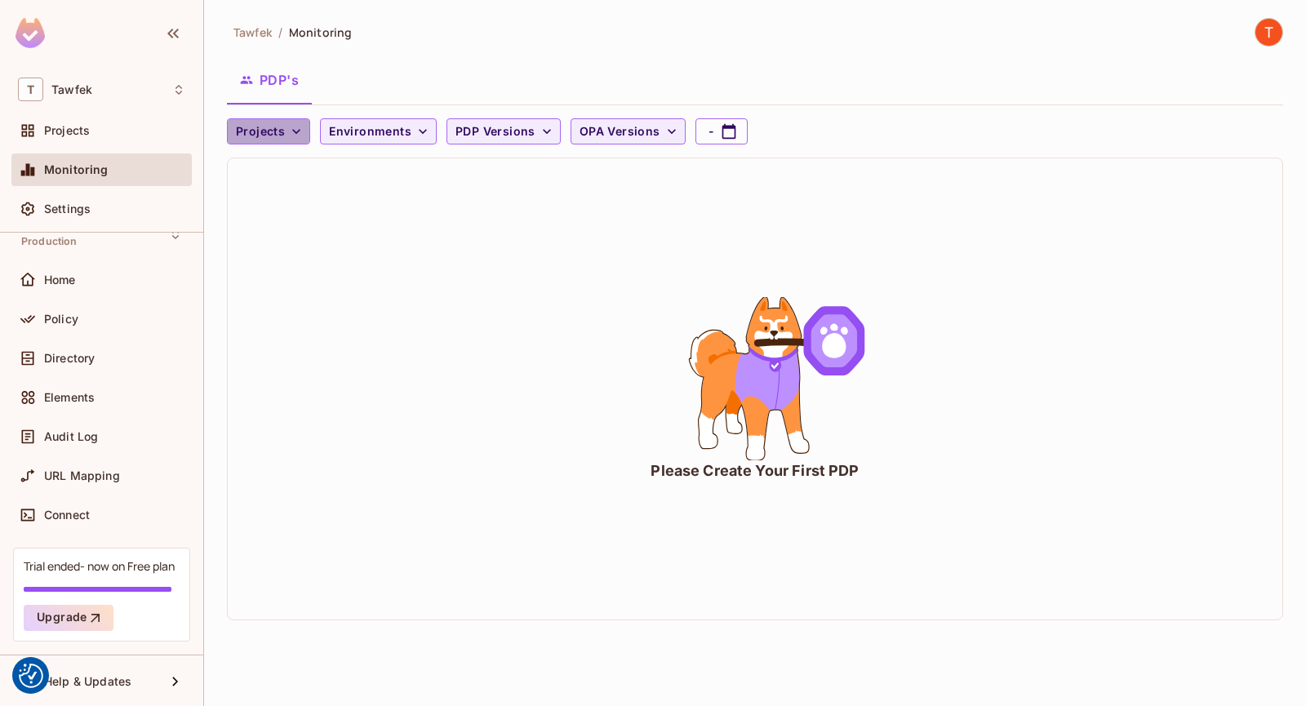
click at [299, 128] on icon "button" at bounding box center [296, 131] width 16 height 16
click at [684, 287] on div at bounding box center [653, 353] width 1306 height 706
click at [100, 274] on div "Home" at bounding box center [114, 280] width 141 height 13
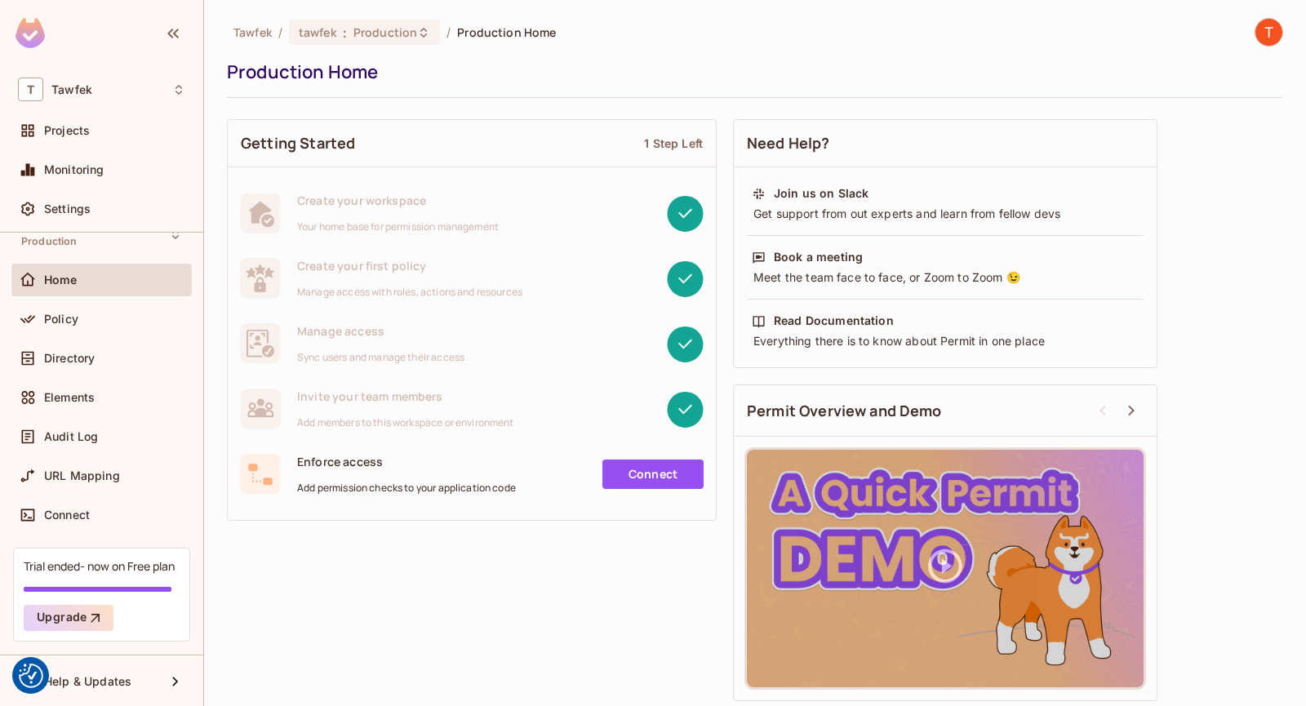
click at [91, 279] on div "Home" at bounding box center [114, 280] width 141 height 13
click at [91, 323] on div "Policy" at bounding box center [114, 319] width 141 height 13
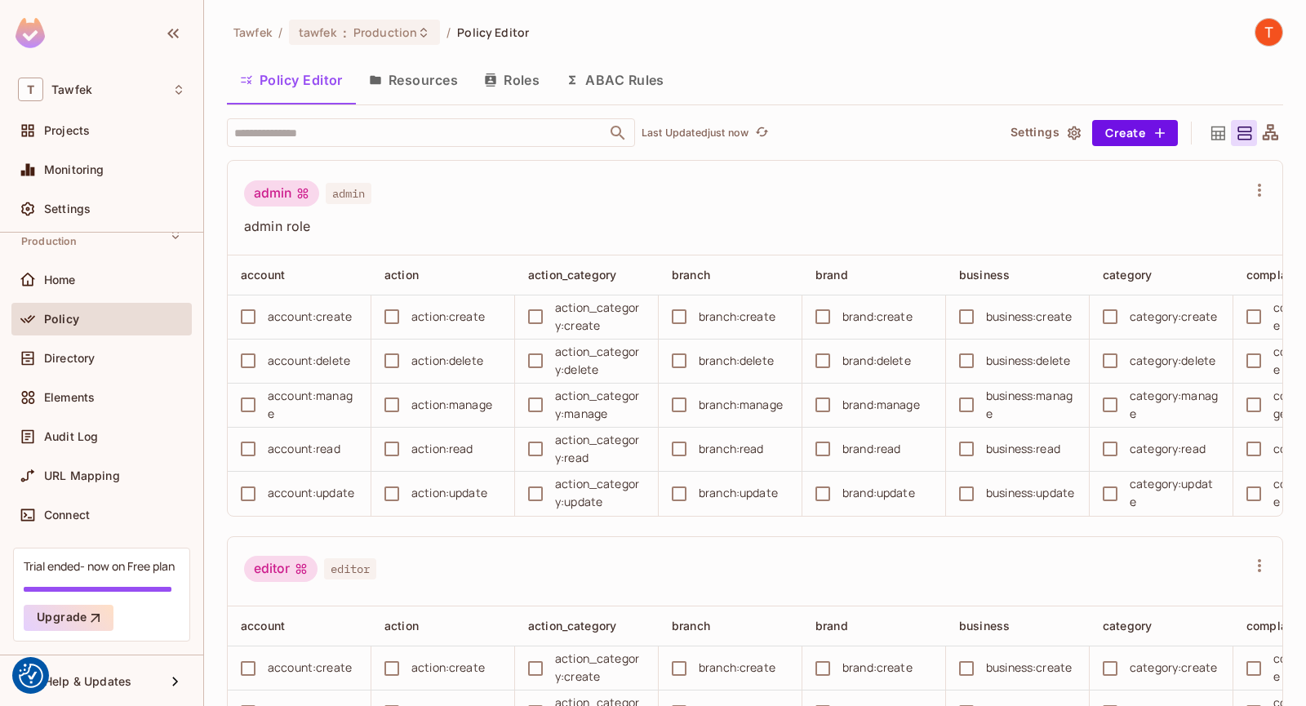
click at [618, 79] on button "ABAC Rules" at bounding box center [615, 80] width 125 height 41
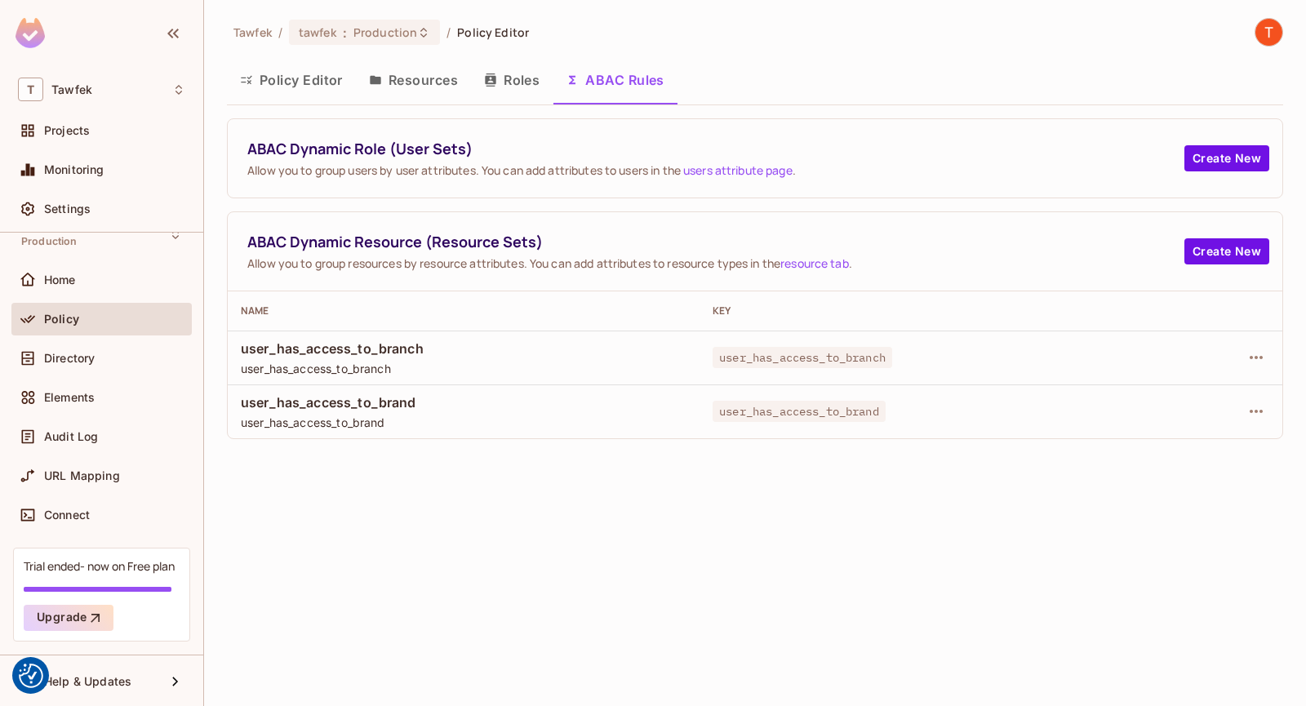
click at [827, 264] on link "resource tab" at bounding box center [815, 264] width 69 height 16
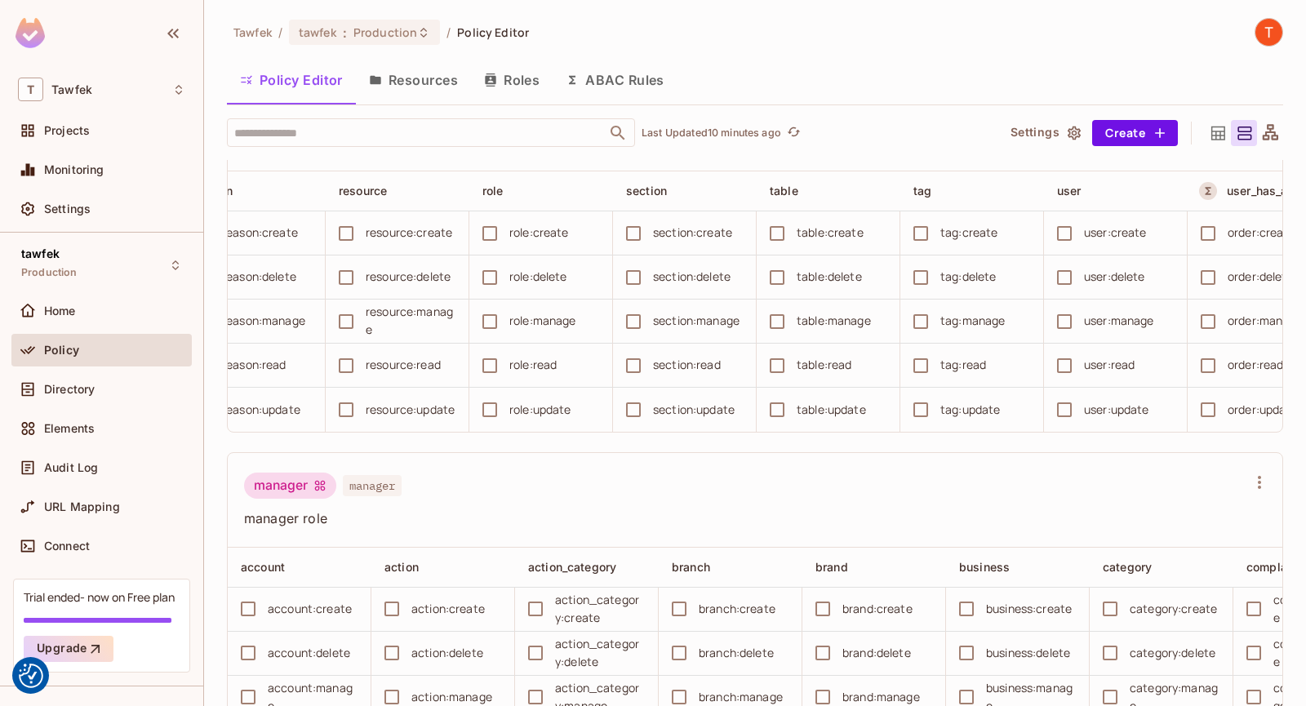
scroll to position [0, 2191]
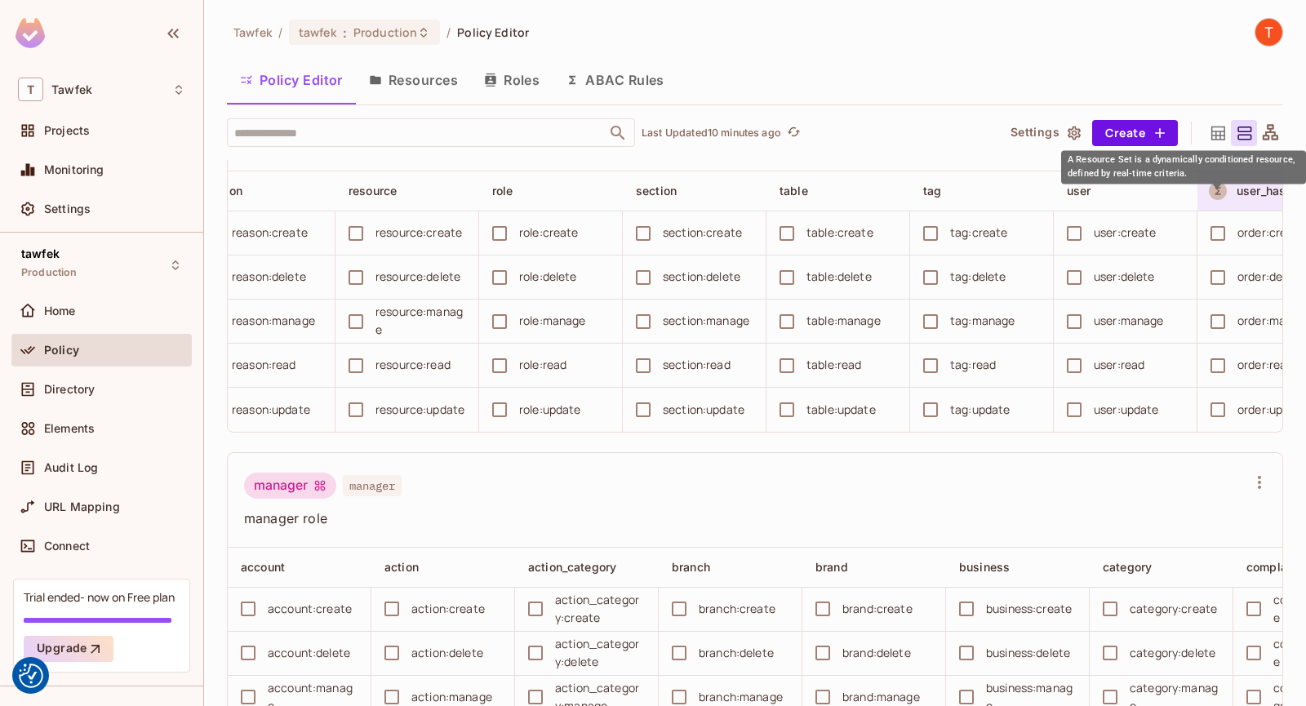
click at [1221, 197] on icon "A Resource Set is a dynamically conditioned resource, defined by real-time crit…" at bounding box center [1217, 190] width 11 height 11
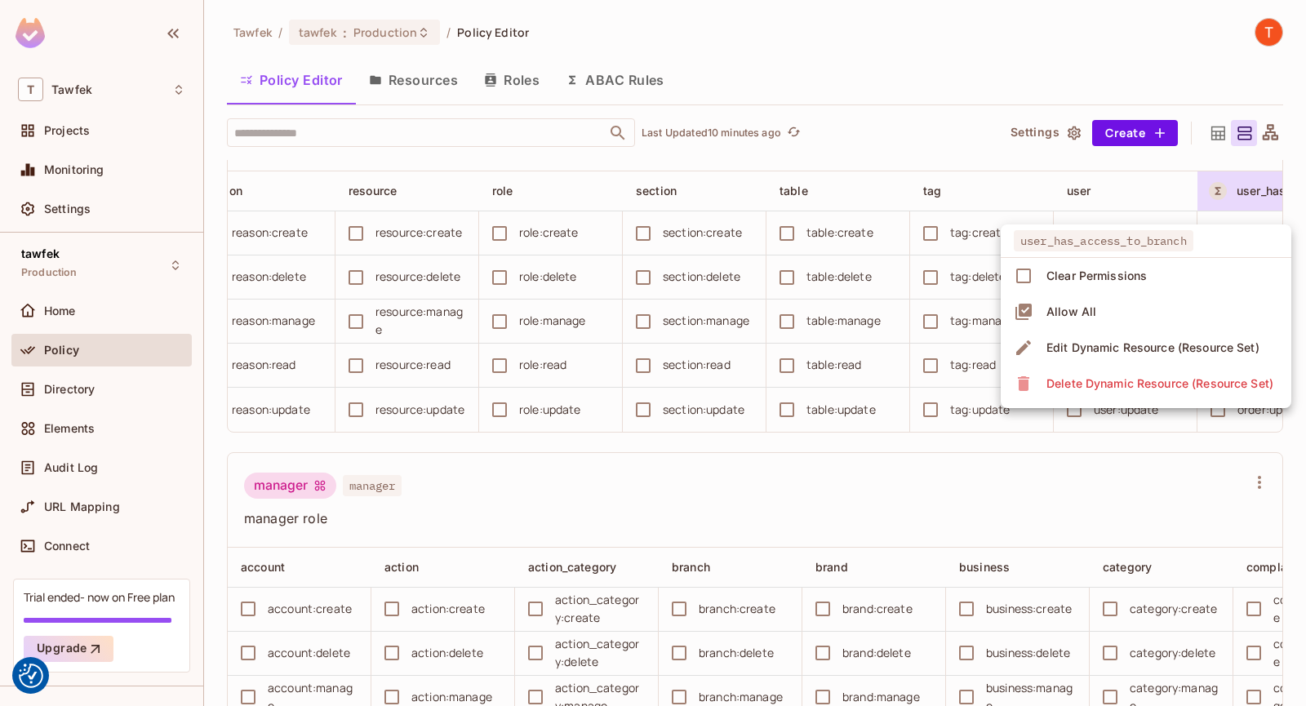
click at [927, 167] on div at bounding box center [653, 353] width 1306 height 706
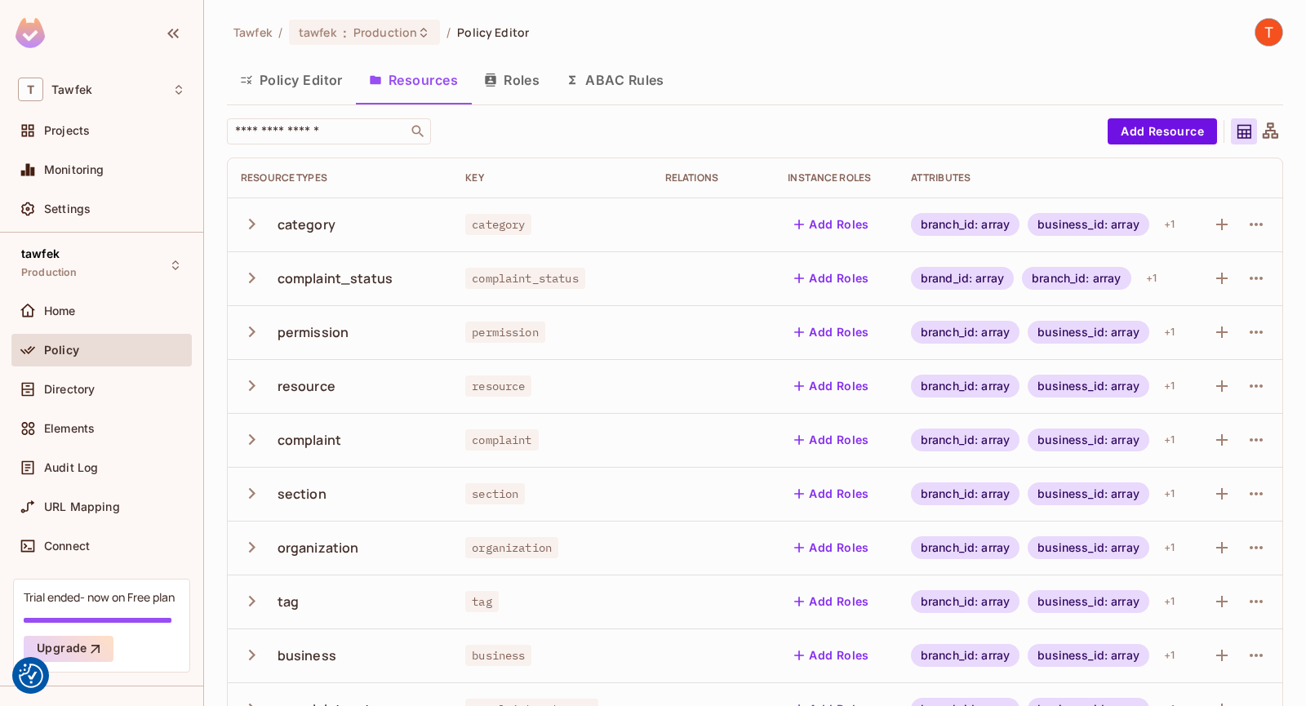
click at [634, 86] on button "ABAC Rules" at bounding box center [615, 80] width 125 height 41
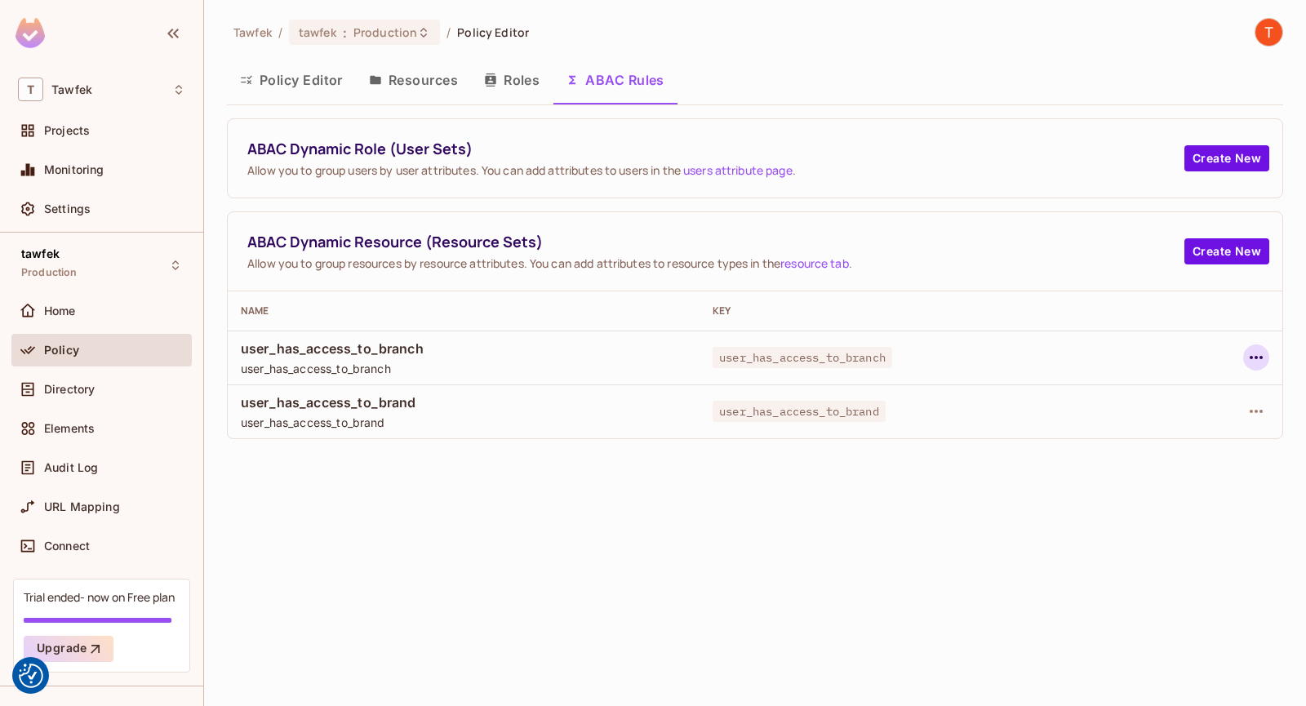
click at [1256, 351] on icon "button" at bounding box center [1257, 358] width 20 height 20
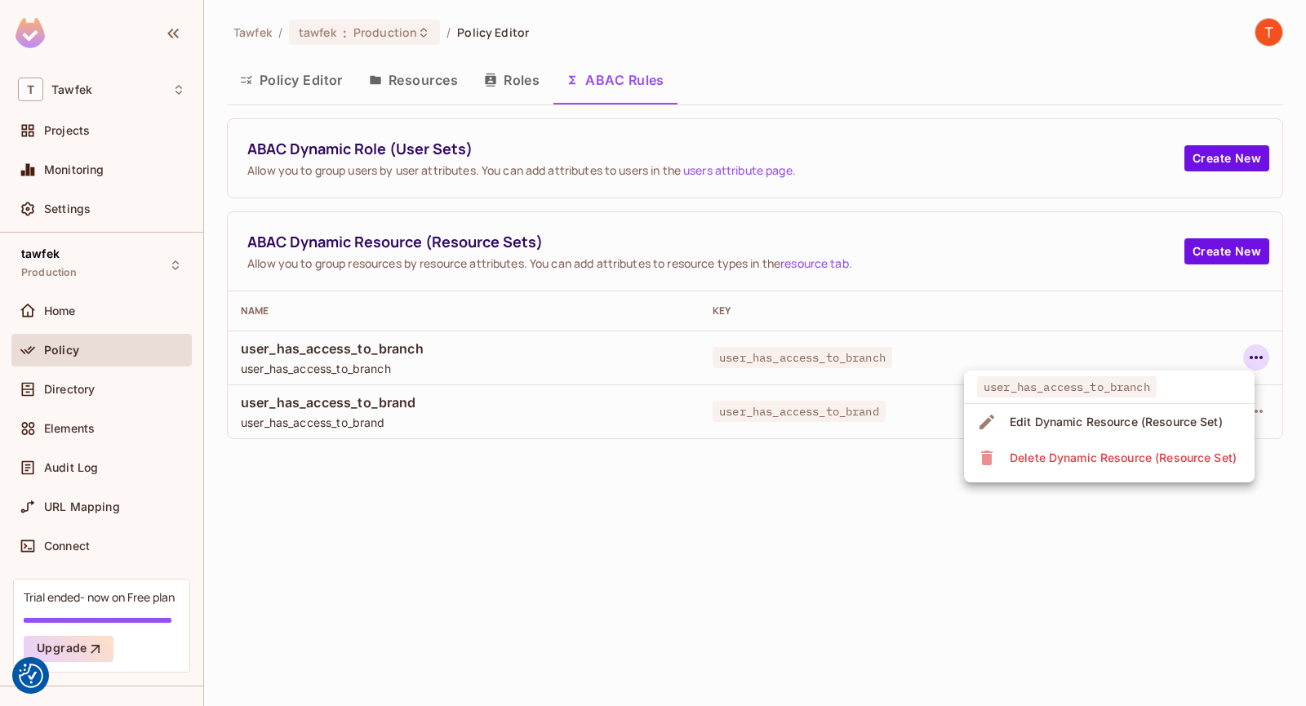
click at [1143, 422] on div "Edit Dynamic Resource (Resource Set)" at bounding box center [1116, 422] width 213 height 16
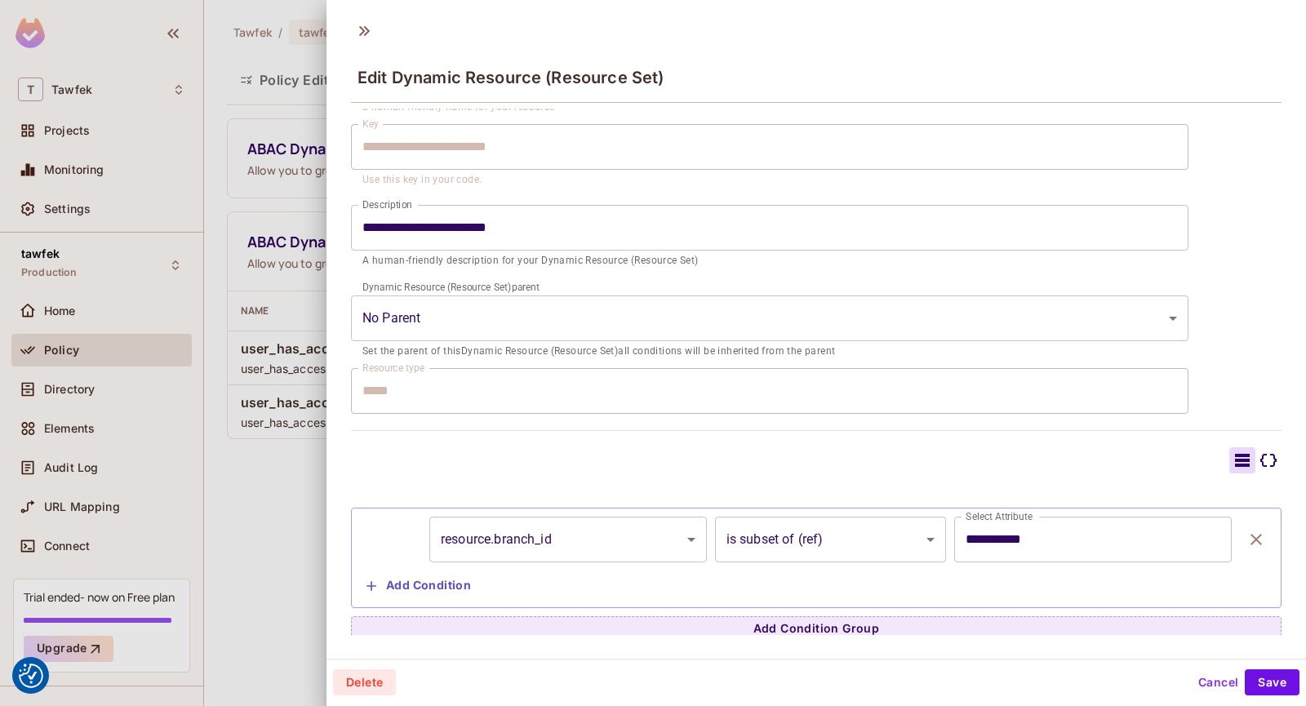
scroll to position [118, 0]
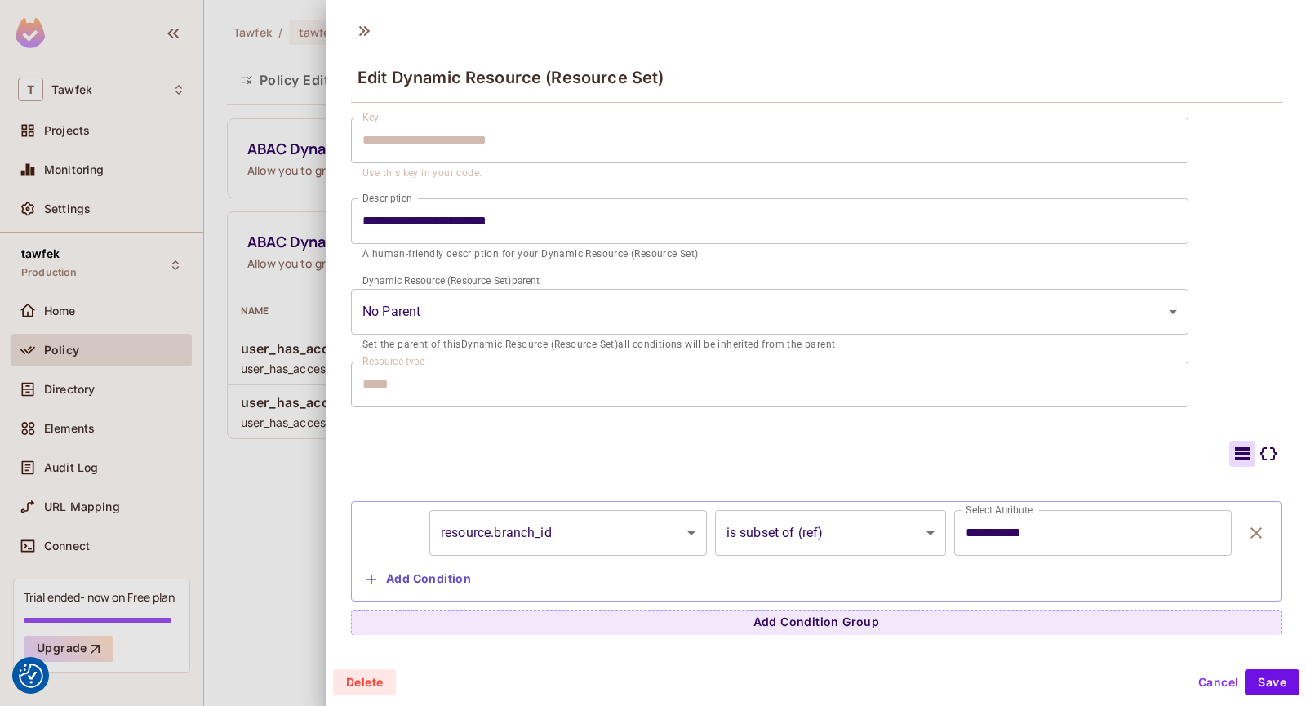
click at [1256, 450] on div at bounding box center [1269, 454] width 26 height 26
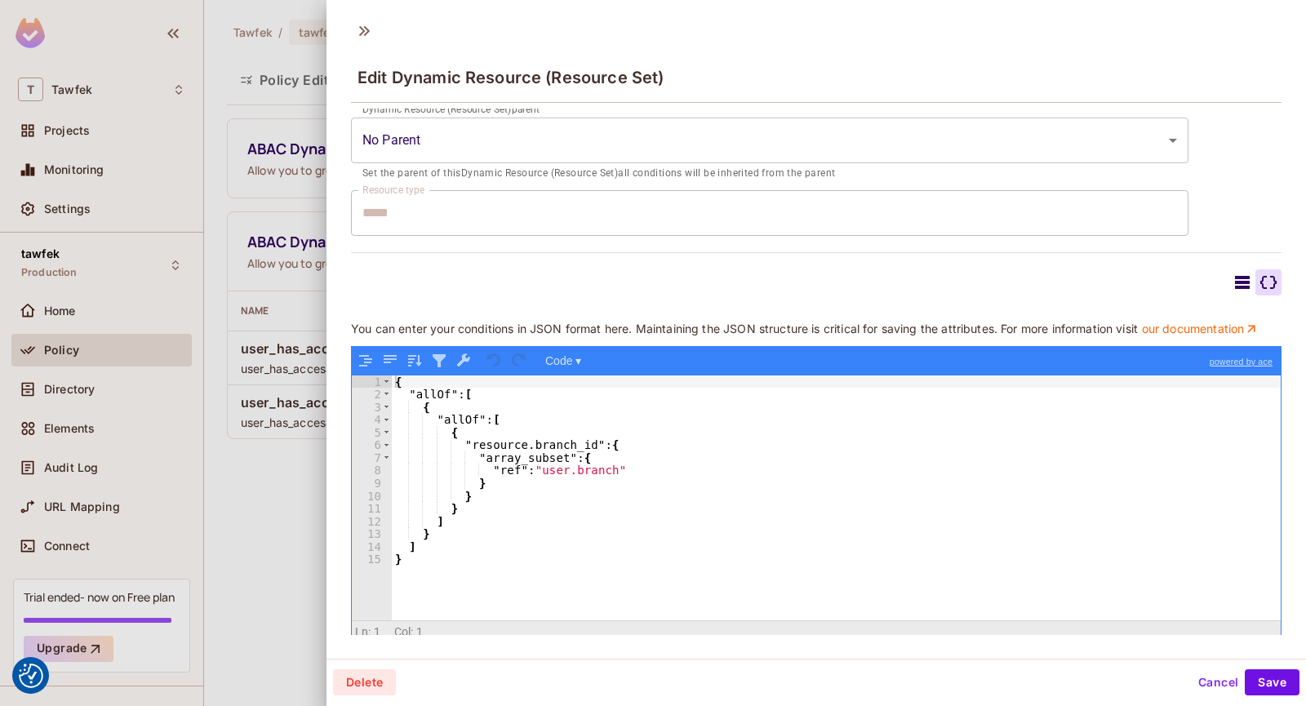
scroll to position [309, 0]
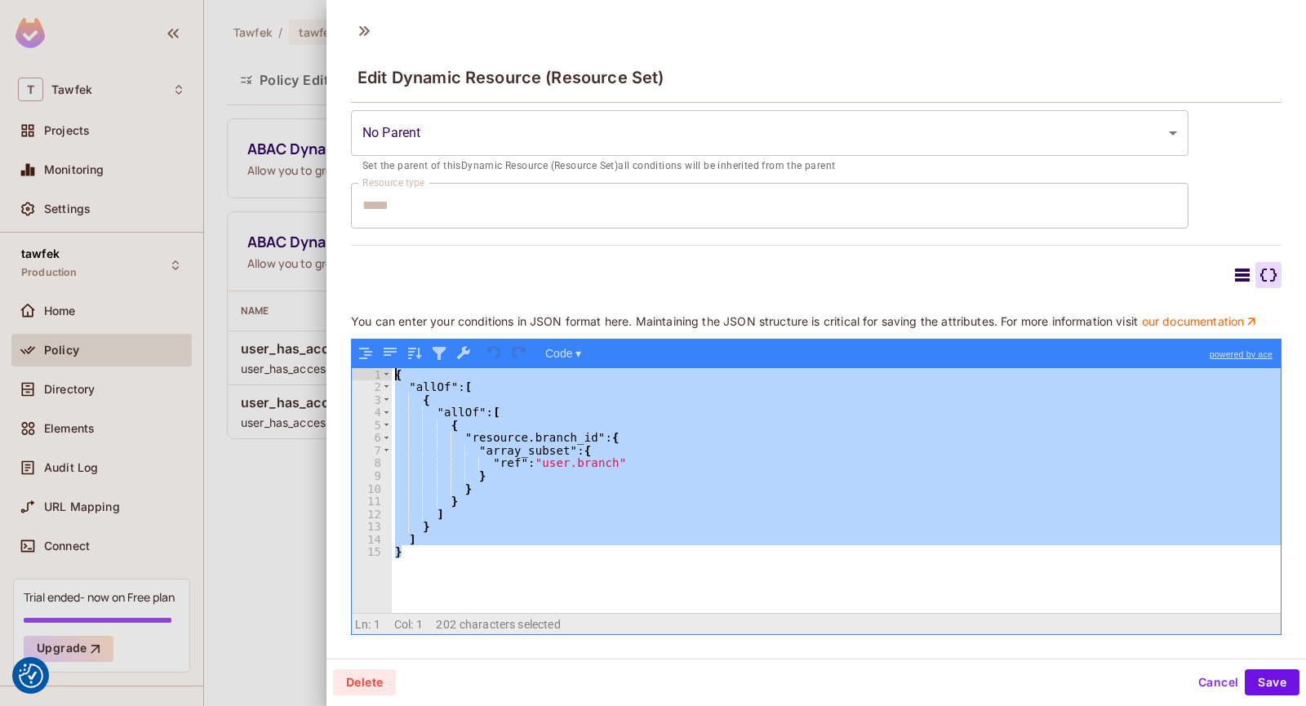
drag, startPoint x: 544, startPoint y: 584, endPoint x: 312, endPoint y: 320, distance: 351.2
click at [312, 320] on div "**********" at bounding box center [653, 353] width 1306 height 706
click at [561, 314] on p "You can enter your conditions in JSON format here. Maintaining the JSON structu…" at bounding box center [816, 321] width 931 height 15
click at [1141, 323] on link "our documentation" at bounding box center [1200, 321] width 118 height 15
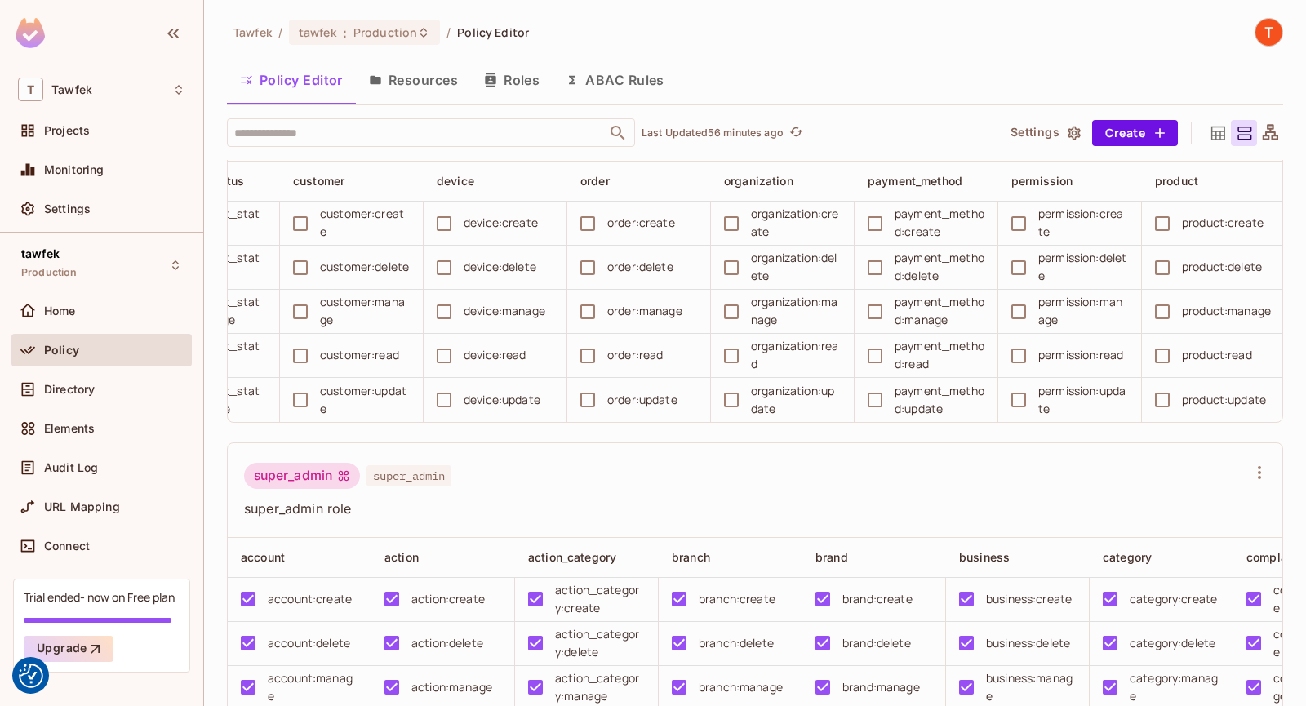
scroll to position [0, 1679]
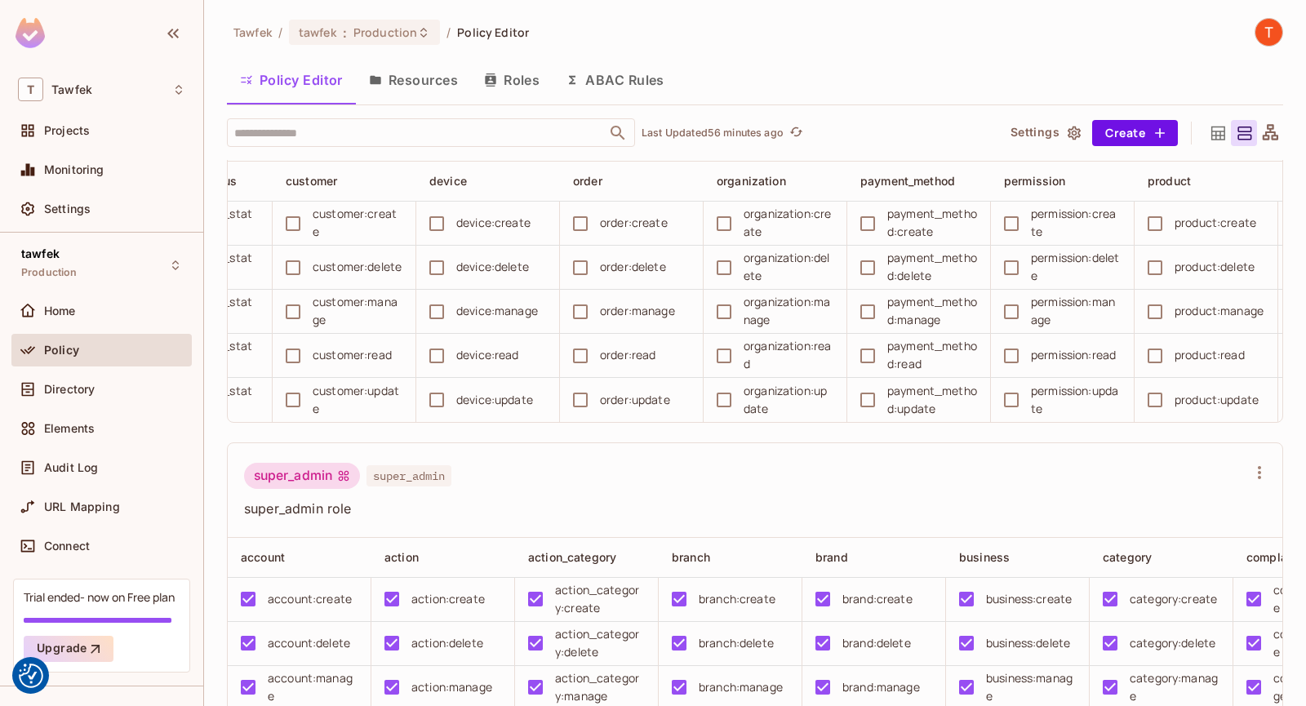
click at [1213, 422] on td "product:update" at bounding box center [1207, 400] width 144 height 44
click at [1212, 422] on td "product:update" at bounding box center [1207, 400] width 144 height 44
drag, startPoint x: 1212, startPoint y: 462, endPoint x: 929, endPoint y: 456, distance: 282.6
click at [1212, 422] on div "action action_category branch brand business category complaint complaint_categ…" at bounding box center [755, 292] width 1055 height 260
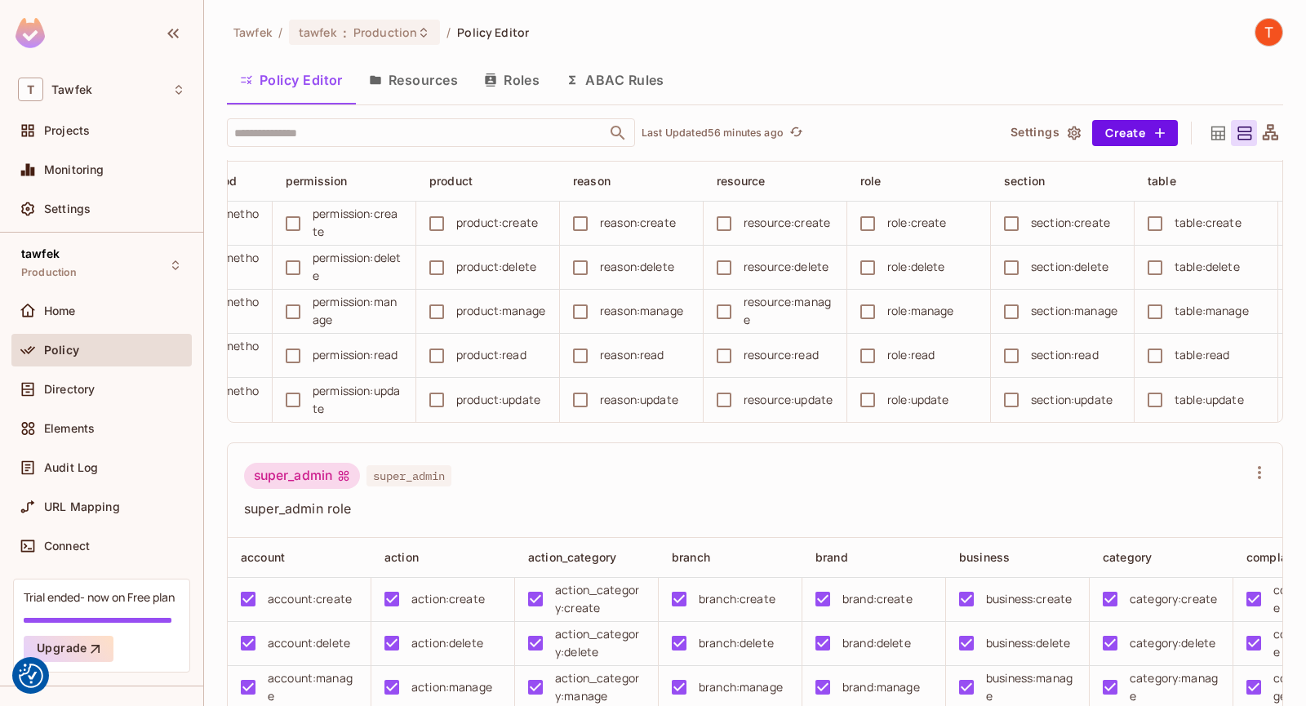
scroll to position [0, 2420]
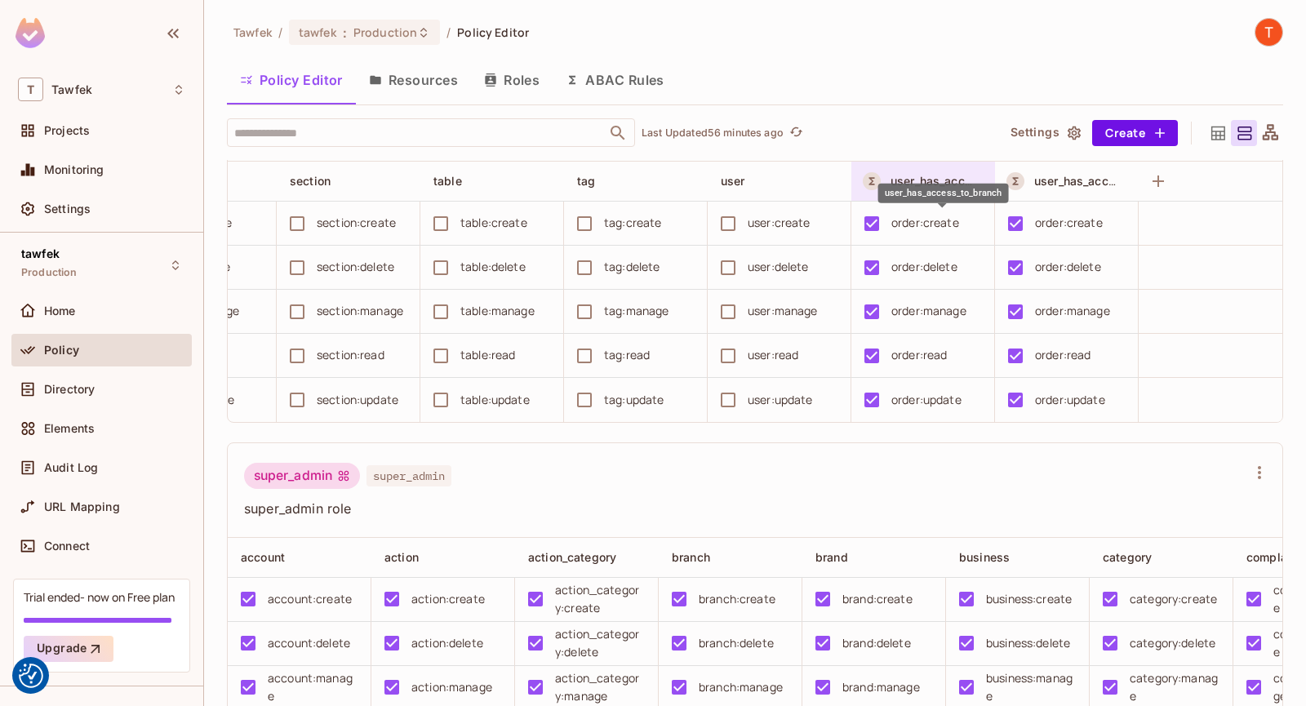
click at [896, 189] on span "user_has_access_to_branch" at bounding box center [967, 181] width 153 height 16
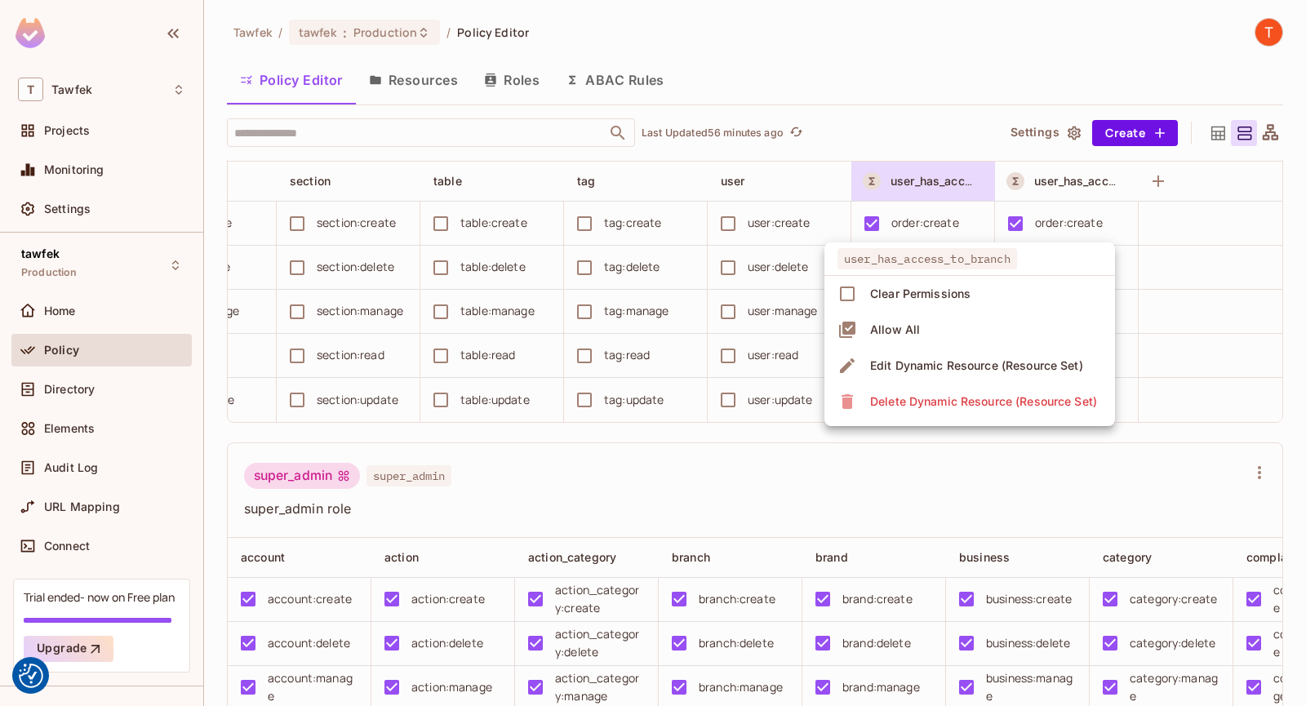
click at [913, 257] on span "user_has_access_to_branch" at bounding box center [928, 258] width 180 height 21
drag, startPoint x: 896, startPoint y: 265, endPoint x: 974, endPoint y: 257, distance: 77.9
click at [956, 254] on span "user_has_access_to_branch" at bounding box center [928, 258] width 180 height 21
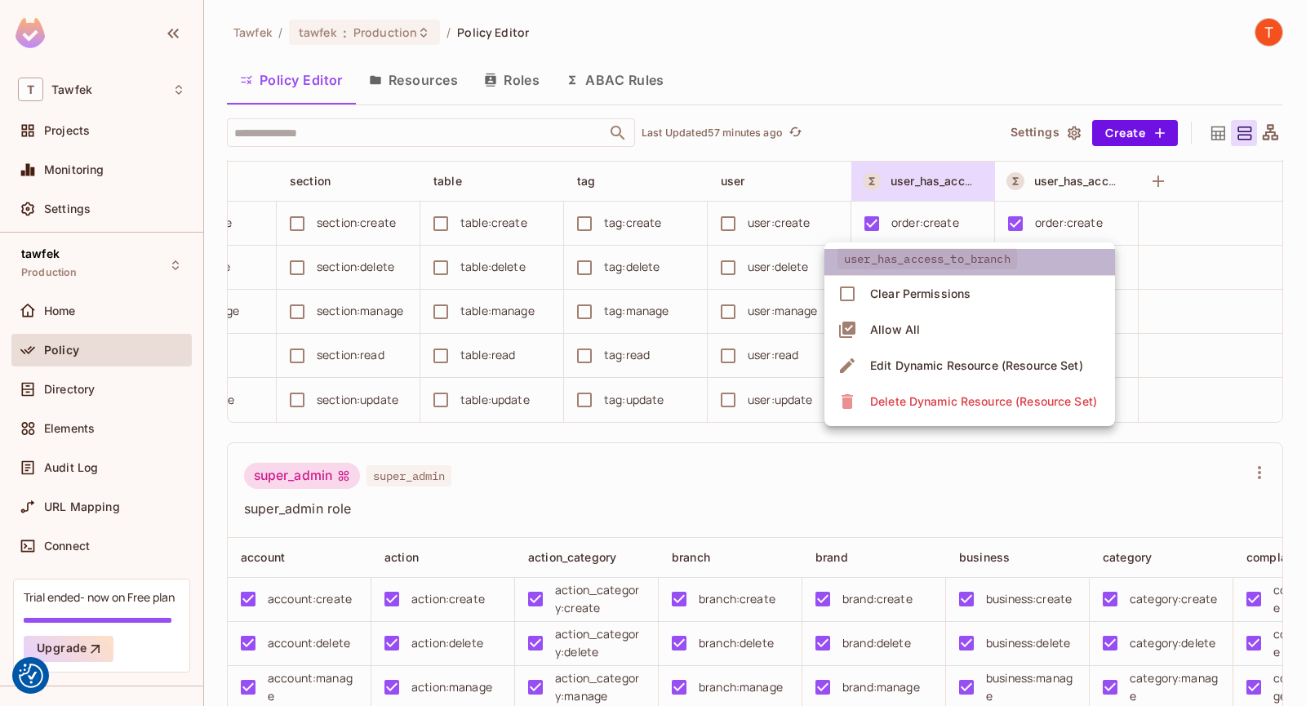
drag, startPoint x: 1034, startPoint y: 263, endPoint x: 842, endPoint y: 256, distance: 192.8
click at [842, 256] on li "user_has_access_to_branch" at bounding box center [970, 262] width 291 height 27
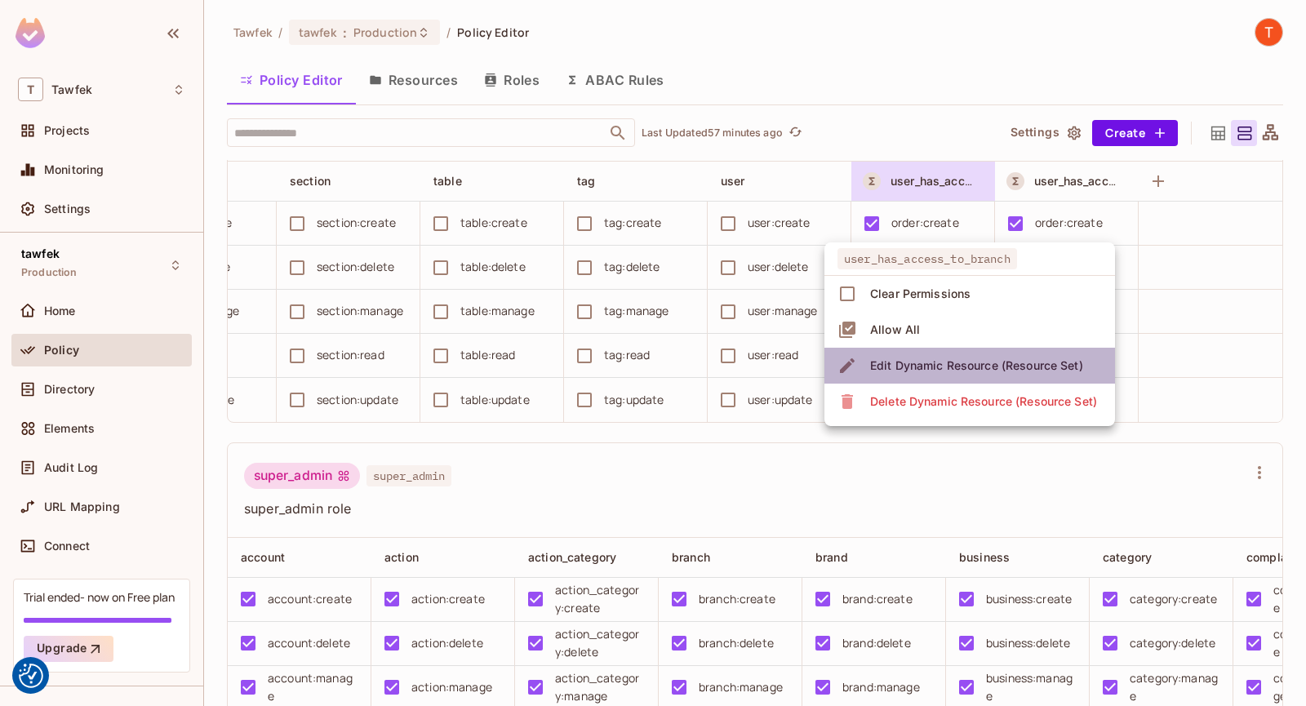
click at [895, 371] on div "Edit Dynamic Resource (Resource Set)" at bounding box center [976, 366] width 213 height 16
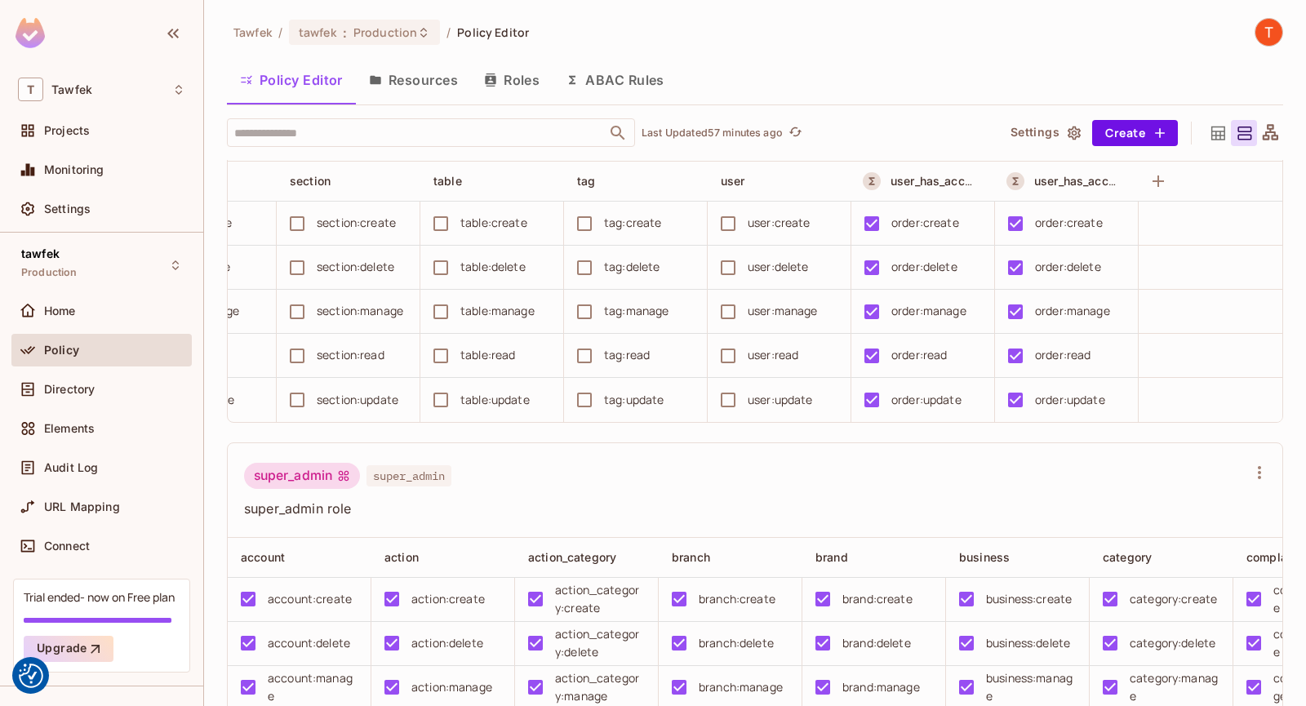
click at [603, 80] on button "ABAC Rules" at bounding box center [615, 80] width 125 height 41
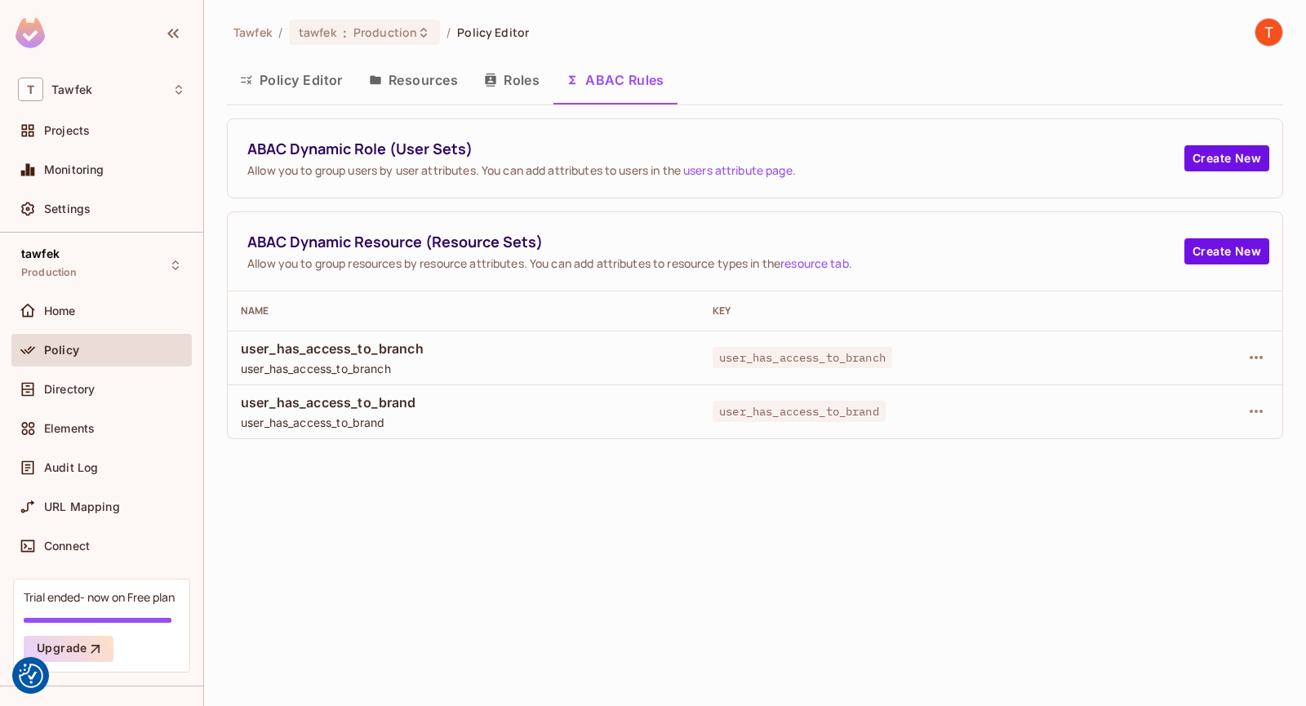
click at [780, 355] on span "user_has_access_to_branch" at bounding box center [803, 357] width 180 height 21
copy span "user_has_access_to_branch"
